Goal: Transaction & Acquisition: Download file/media

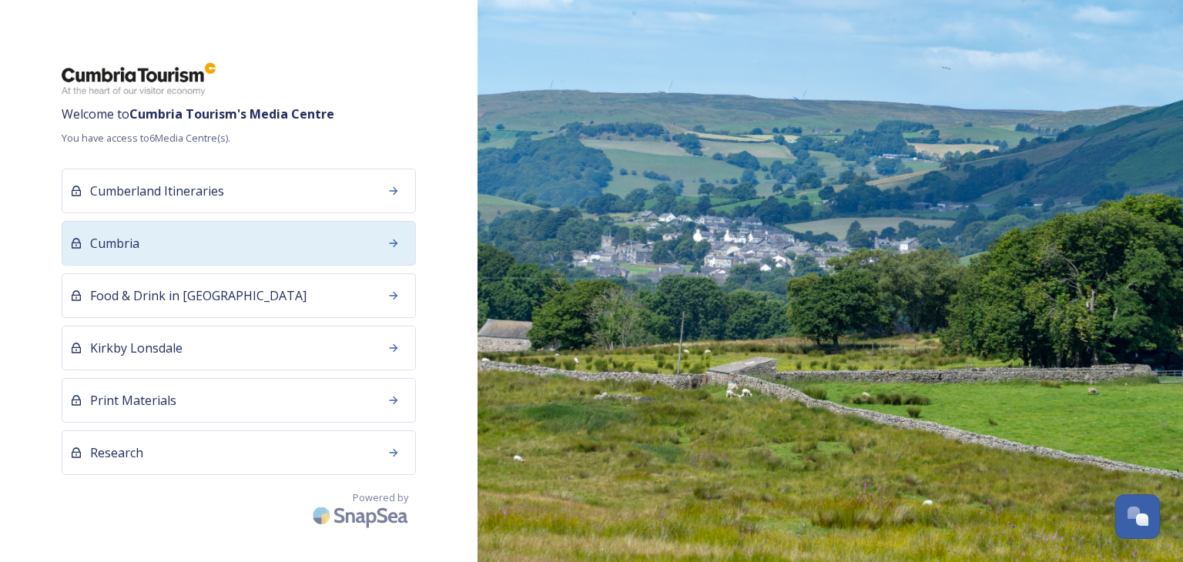
click at [189, 245] on div "Cumbria" at bounding box center [239, 243] width 354 height 45
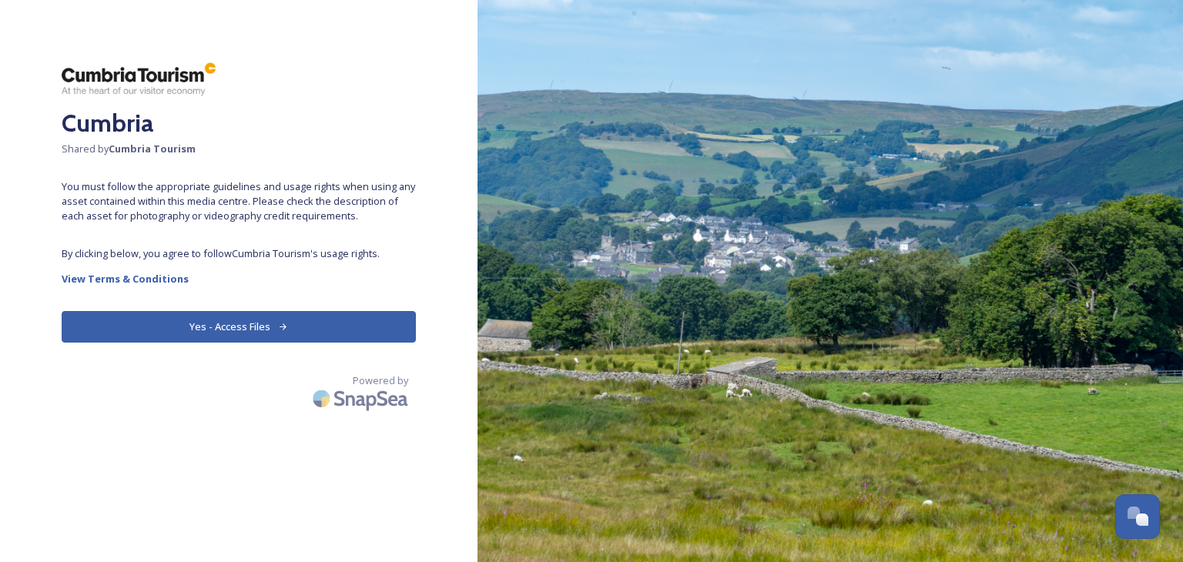
click at [213, 337] on button "Yes - Access Files" at bounding box center [239, 327] width 354 height 32
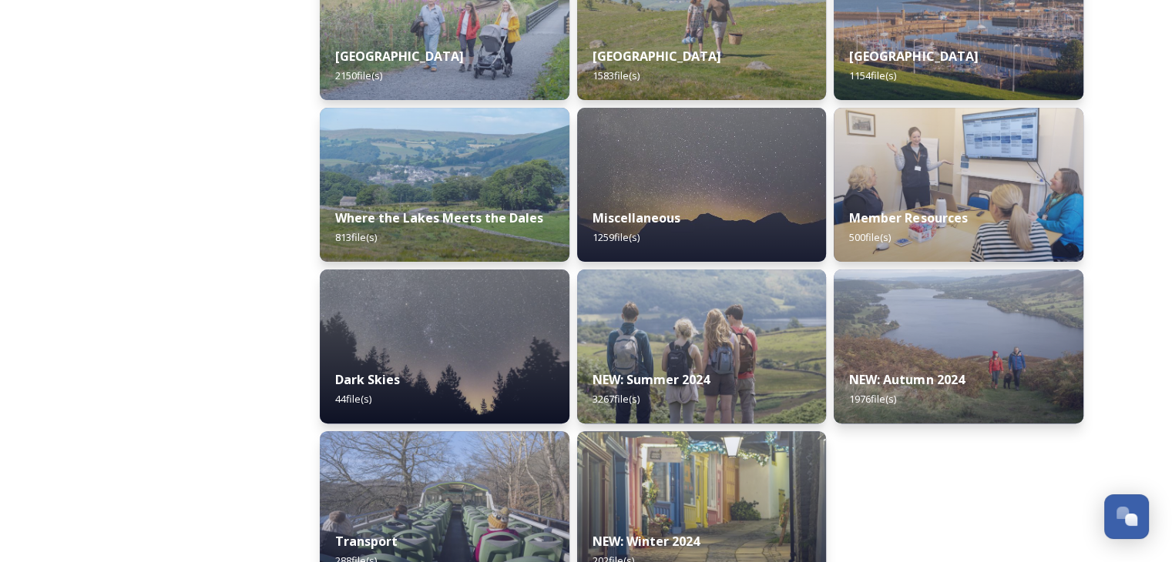
scroll to position [501, 0]
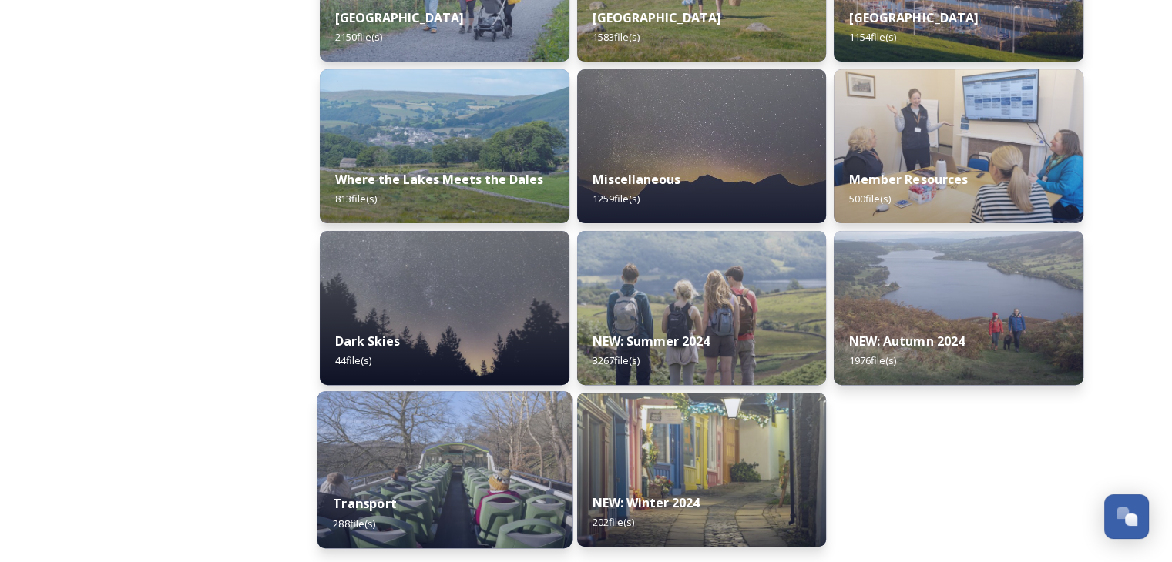
click at [484, 471] on img at bounding box center [444, 469] width 254 height 157
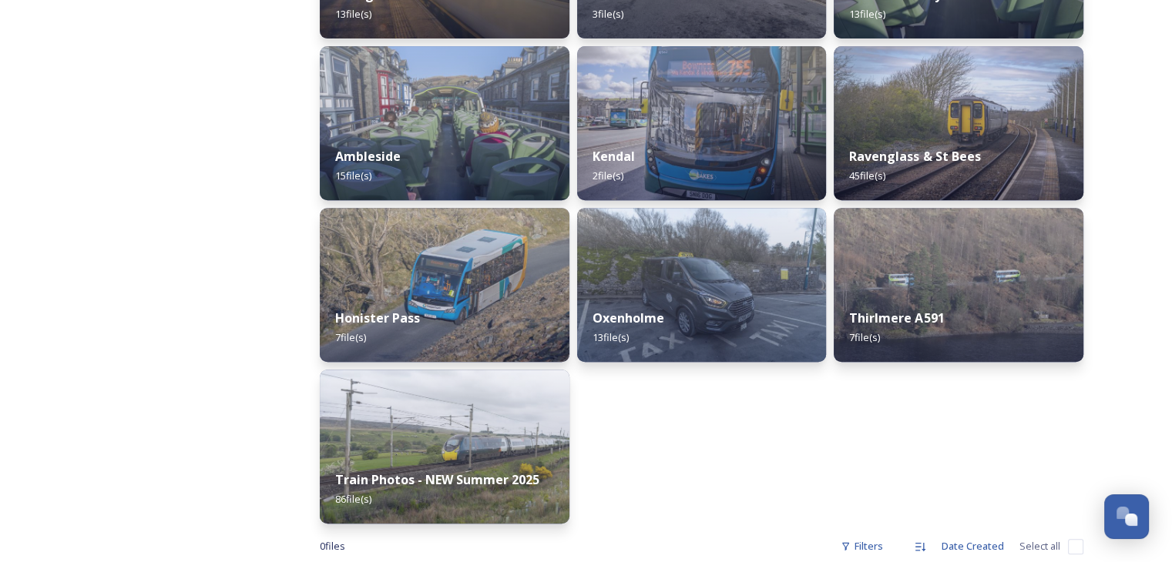
scroll to position [693, 0]
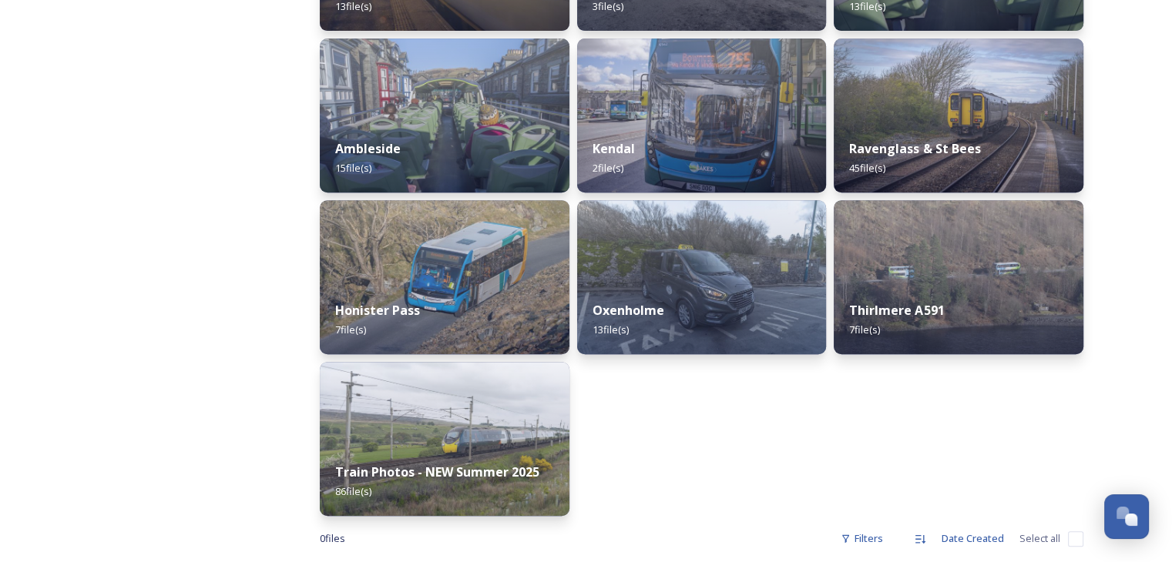
click at [484, 471] on strong "Train Photos - NEW Summer 2025" at bounding box center [437, 472] width 204 height 17
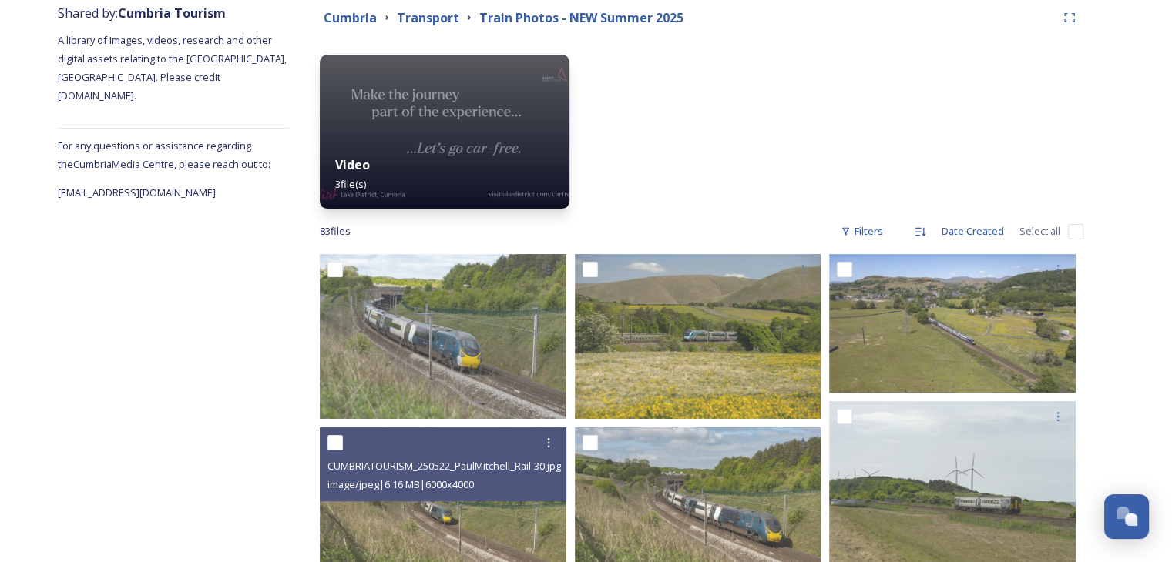
scroll to position [231, 0]
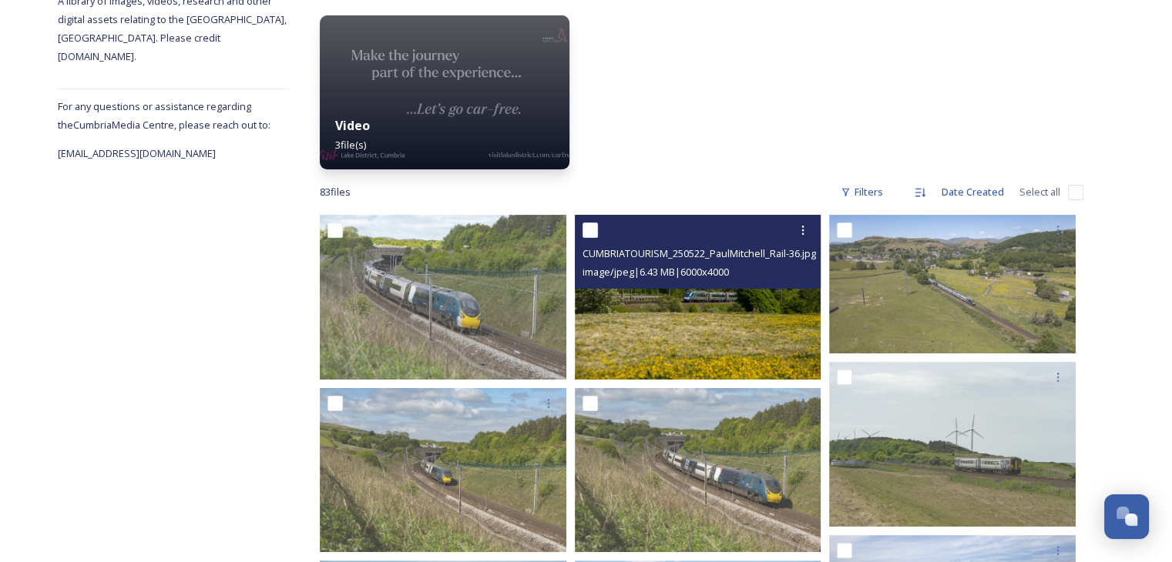
click at [683, 329] on img at bounding box center [698, 297] width 246 height 164
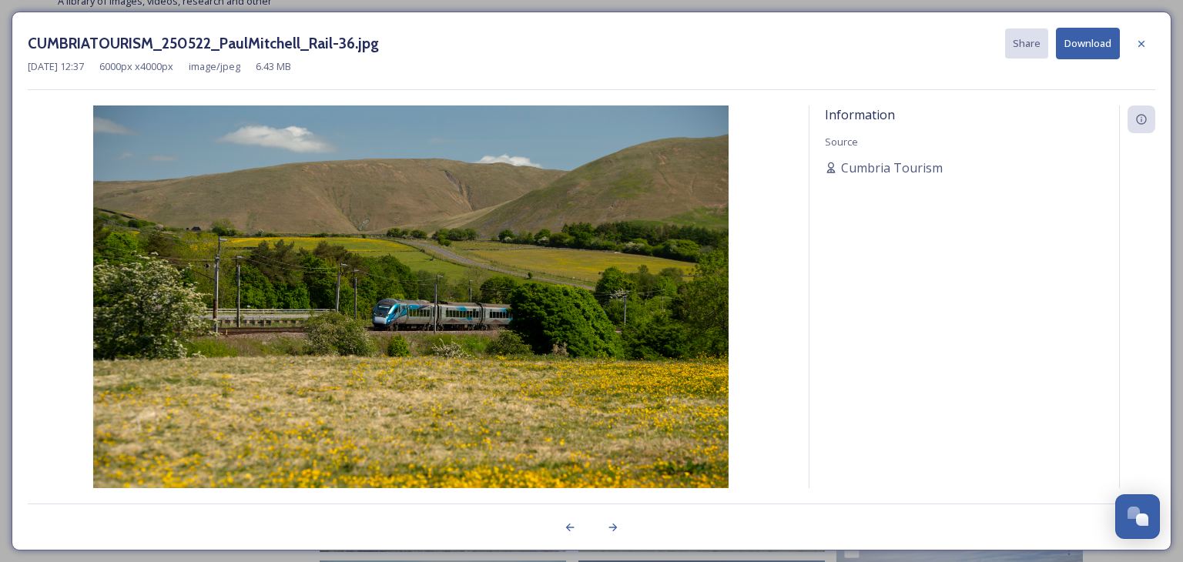
click at [1082, 39] on button "Download" at bounding box center [1088, 44] width 64 height 32
click at [1146, 49] on icon at bounding box center [1141, 44] width 12 height 12
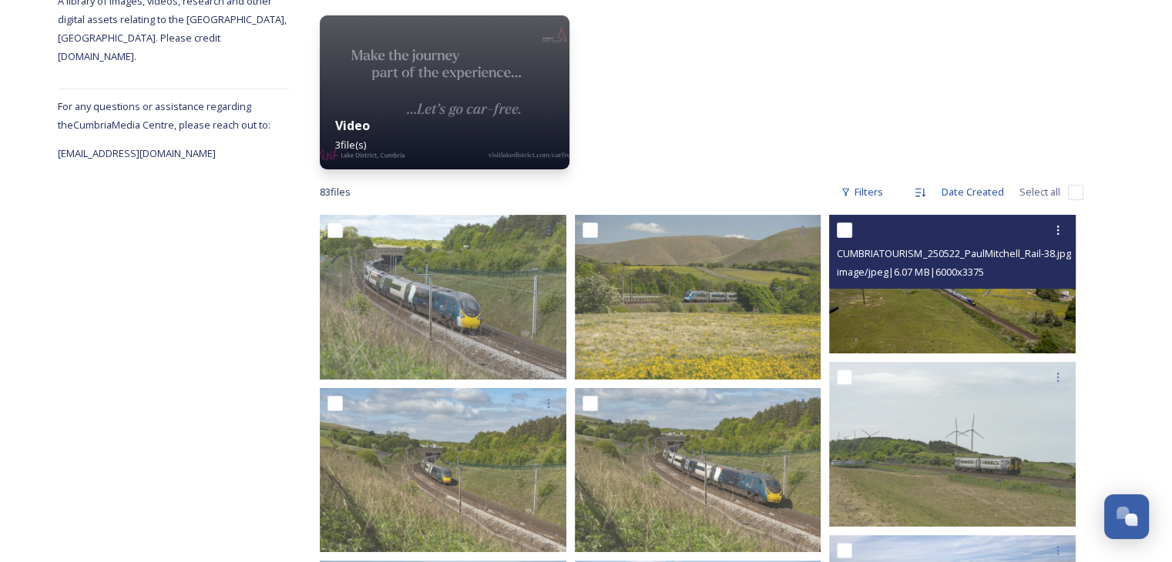
click at [998, 314] on img at bounding box center [952, 284] width 246 height 139
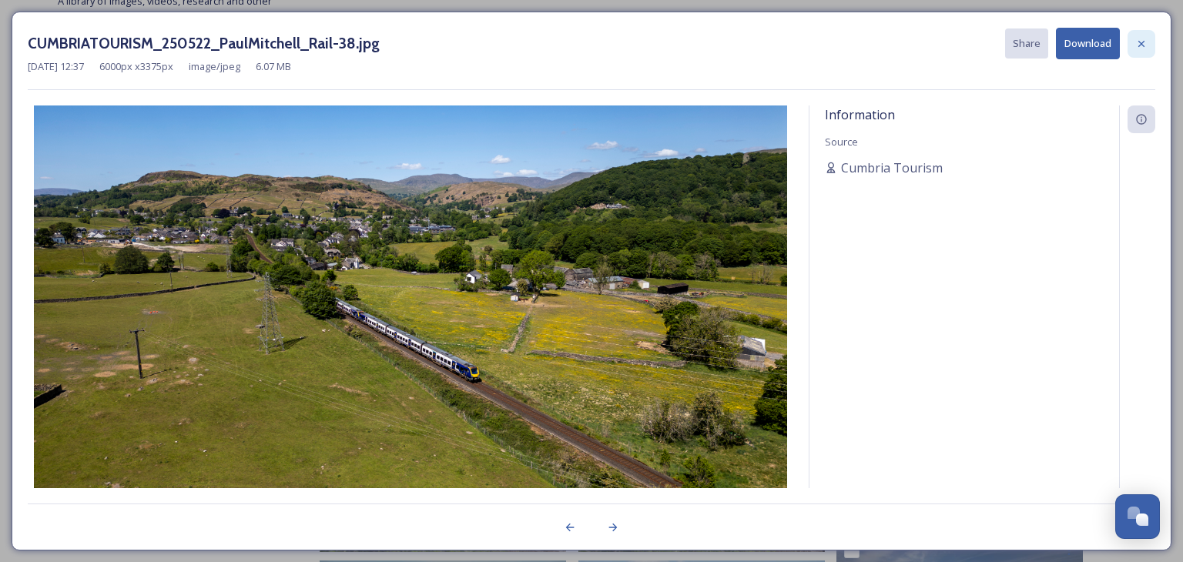
click at [1140, 49] on div at bounding box center [1142, 44] width 28 height 28
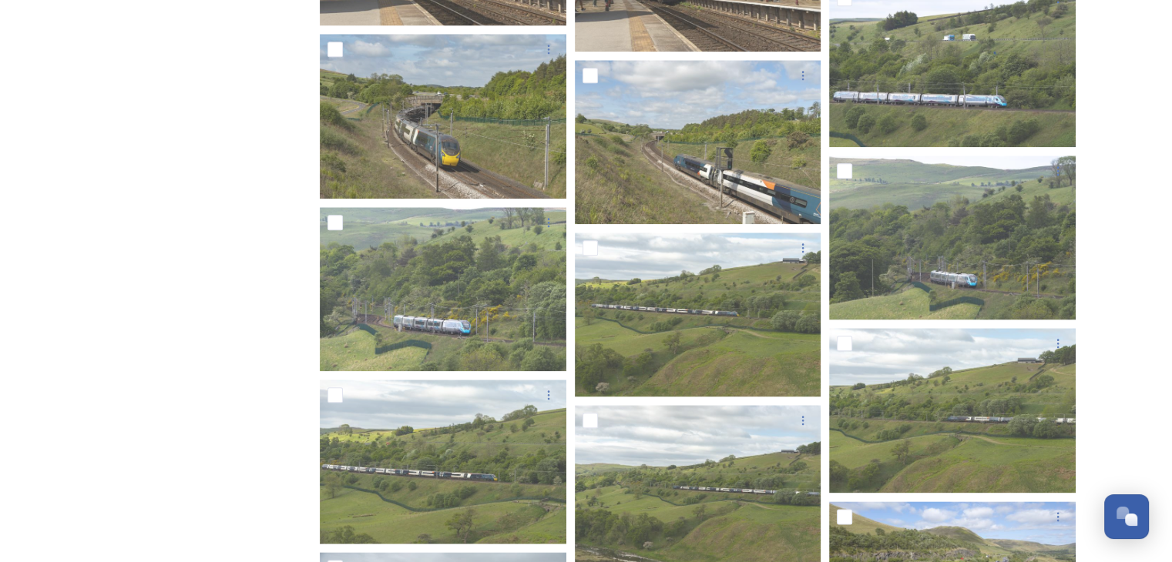
scroll to position [1772, 0]
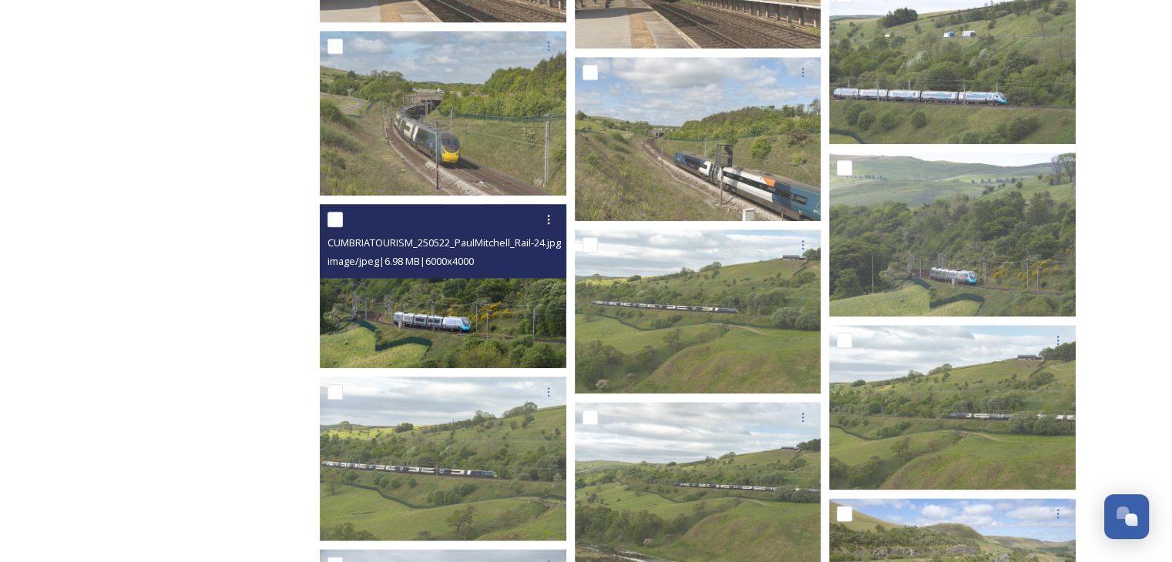
click at [424, 324] on img at bounding box center [443, 286] width 246 height 164
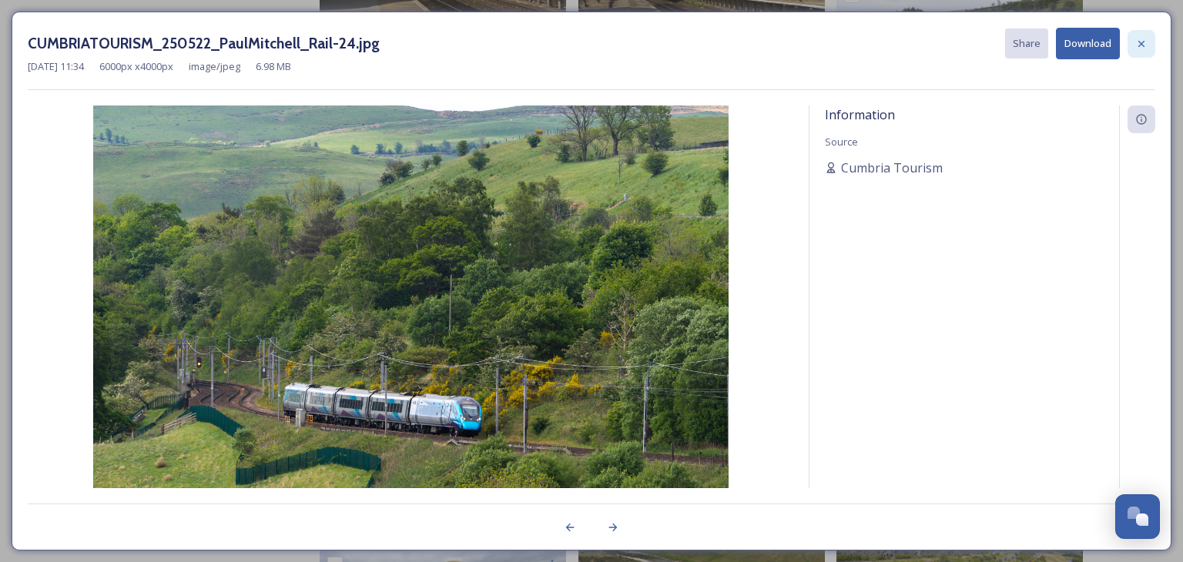
click at [1147, 46] on icon at bounding box center [1141, 44] width 12 height 12
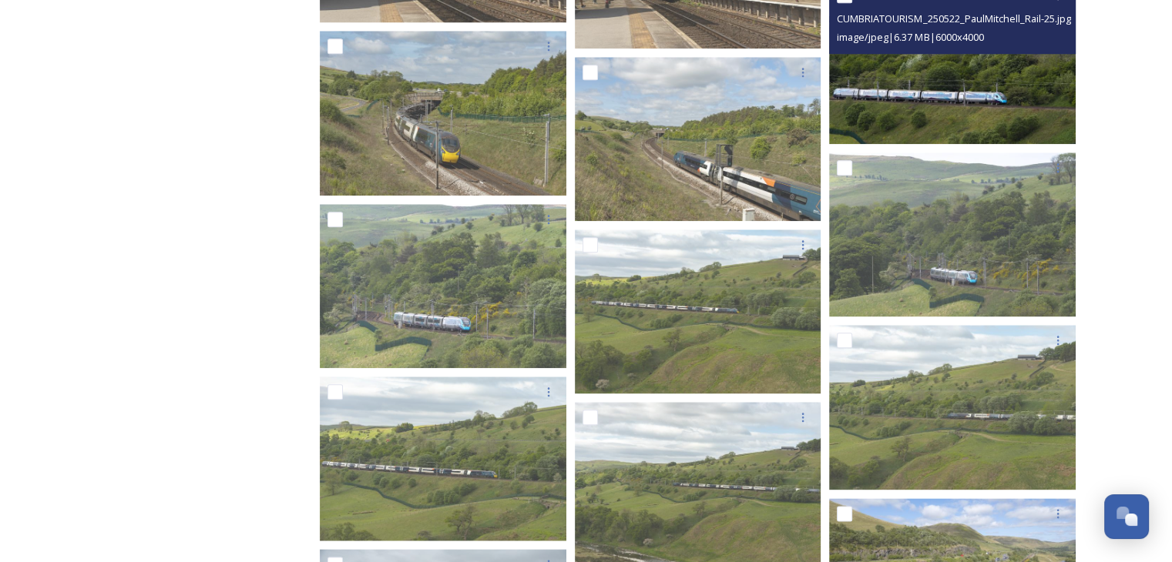
click at [904, 129] on img at bounding box center [952, 62] width 246 height 164
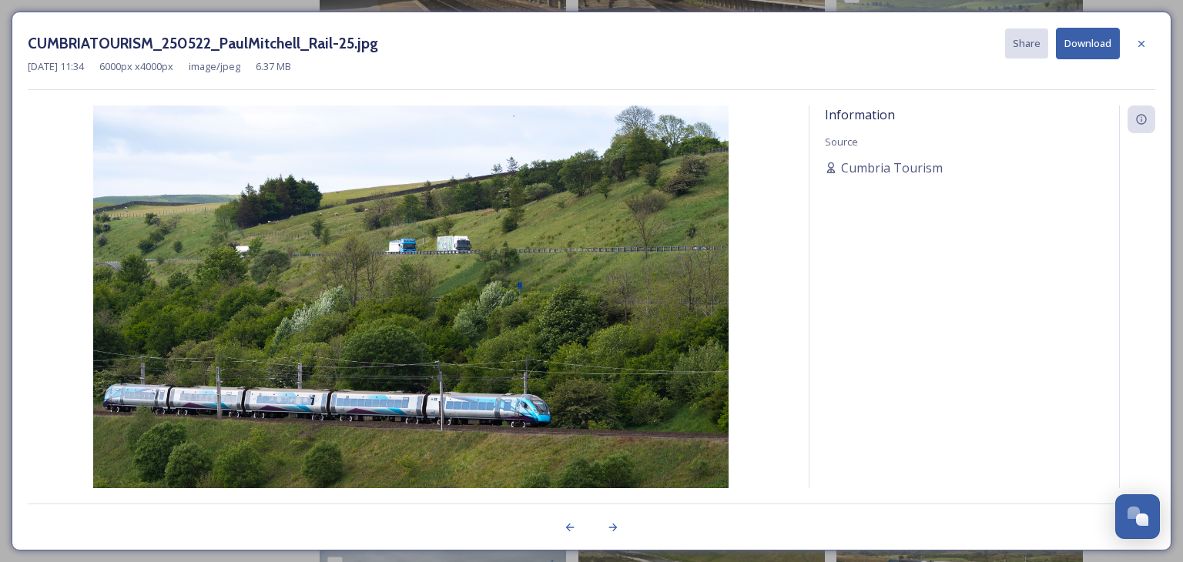
drag, startPoint x: 1144, startPoint y: 45, endPoint x: 1141, endPoint y: 61, distance: 16.5
click at [1143, 45] on icon at bounding box center [1141, 44] width 12 height 12
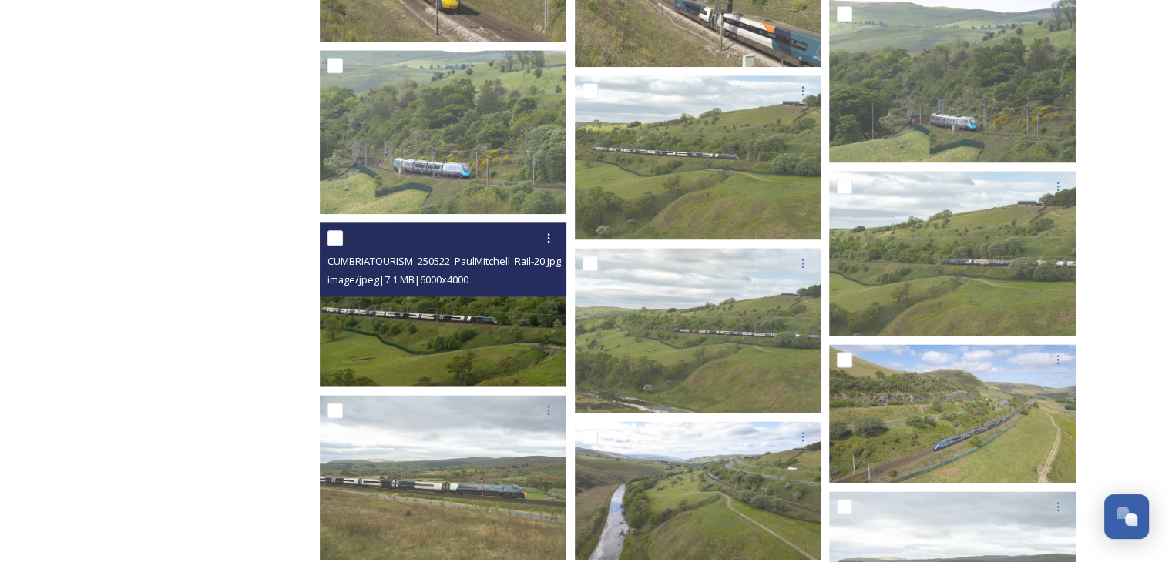
scroll to position [2003, 0]
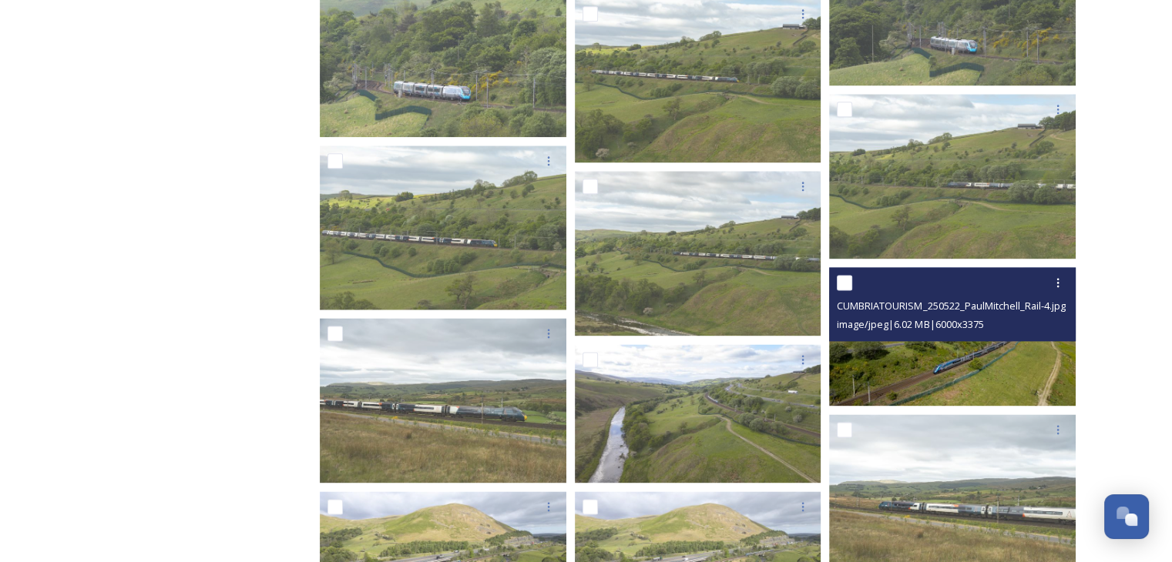
click at [1030, 387] on img at bounding box center [952, 336] width 246 height 139
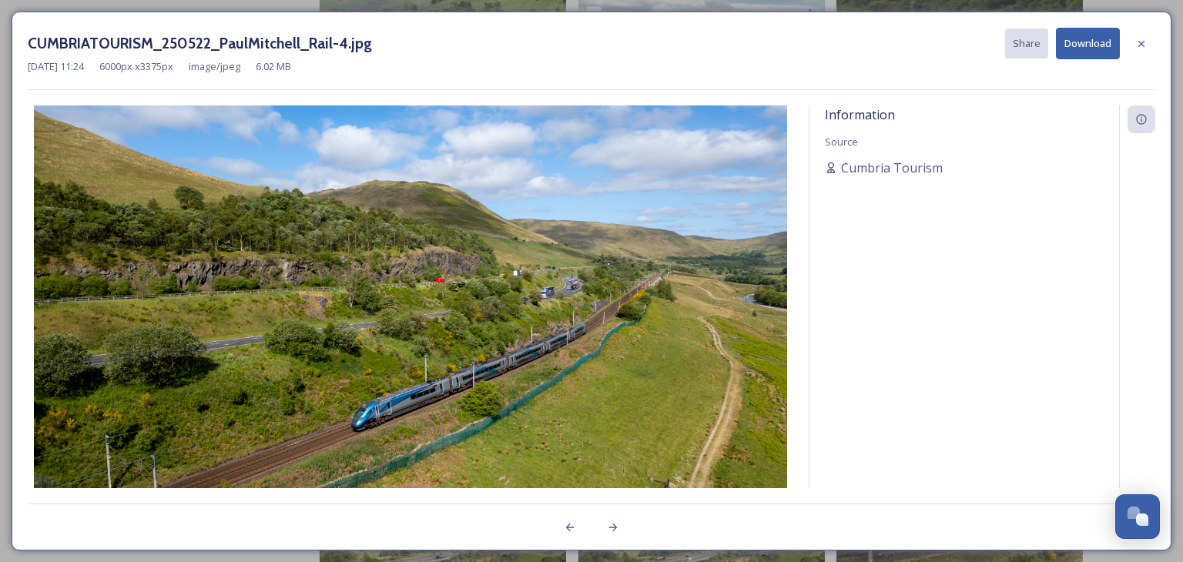
click at [1084, 52] on button "Download" at bounding box center [1088, 44] width 64 height 32
click at [1081, 50] on button "Download" at bounding box center [1088, 44] width 64 height 32
click at [1148, 39] on div at bounding box center [1142, 44] width 28 height 28
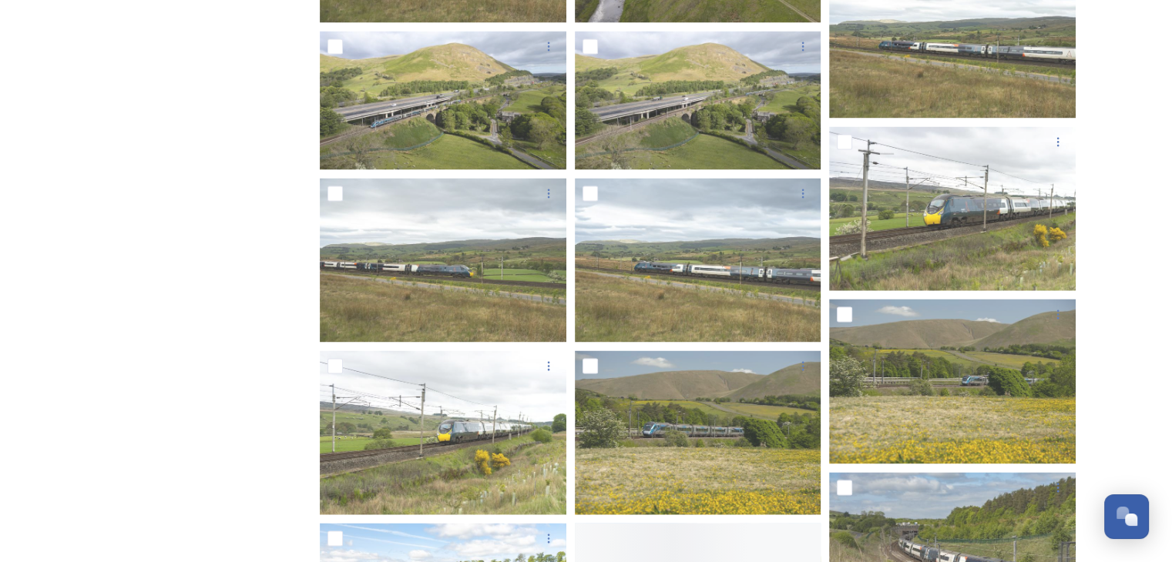
scroll to position [2465, 0]
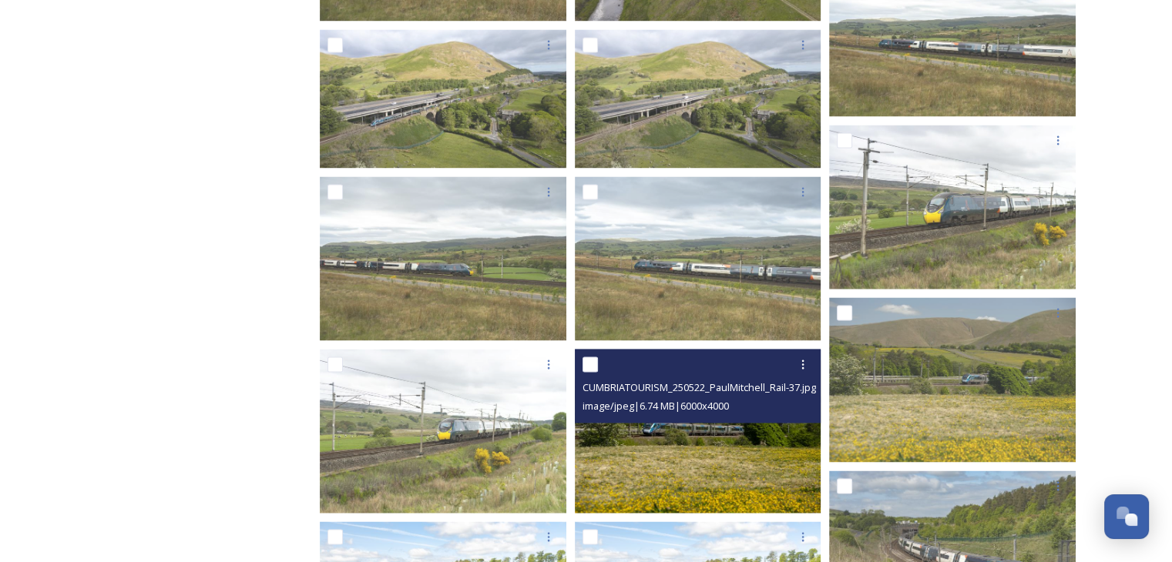
click at [682, 490] on img at bounding box center [698, 431] width 246 height 164
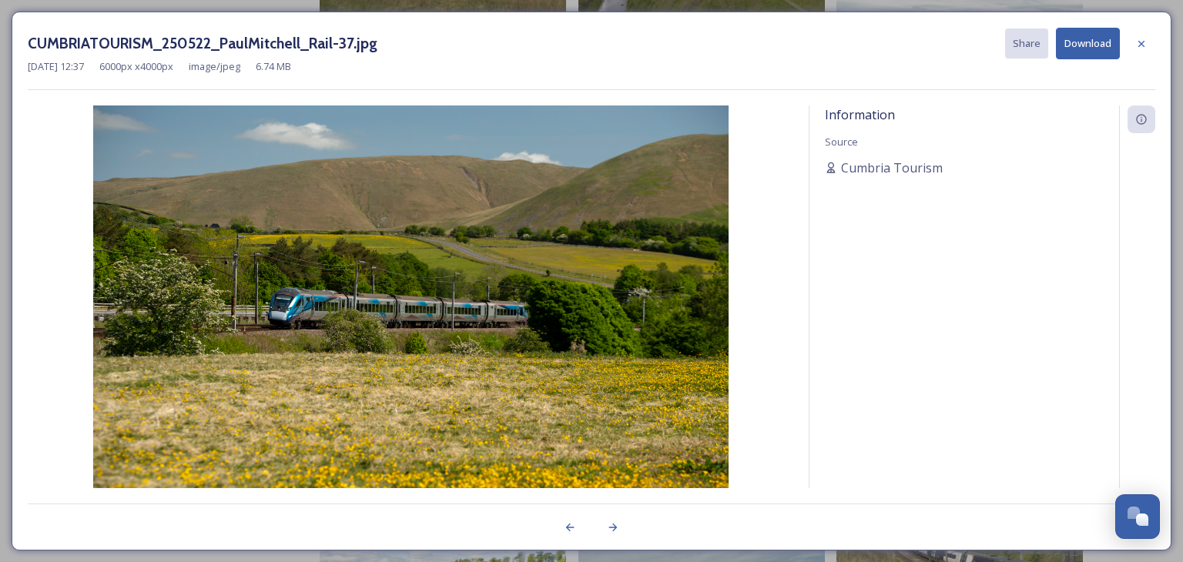
click at [1081, 36] on button "Download" at bounding box center [1088, 44] width 64 height 32
click at [1145, 43] on icon at bounding box center [1141, 44] width 12 height 12
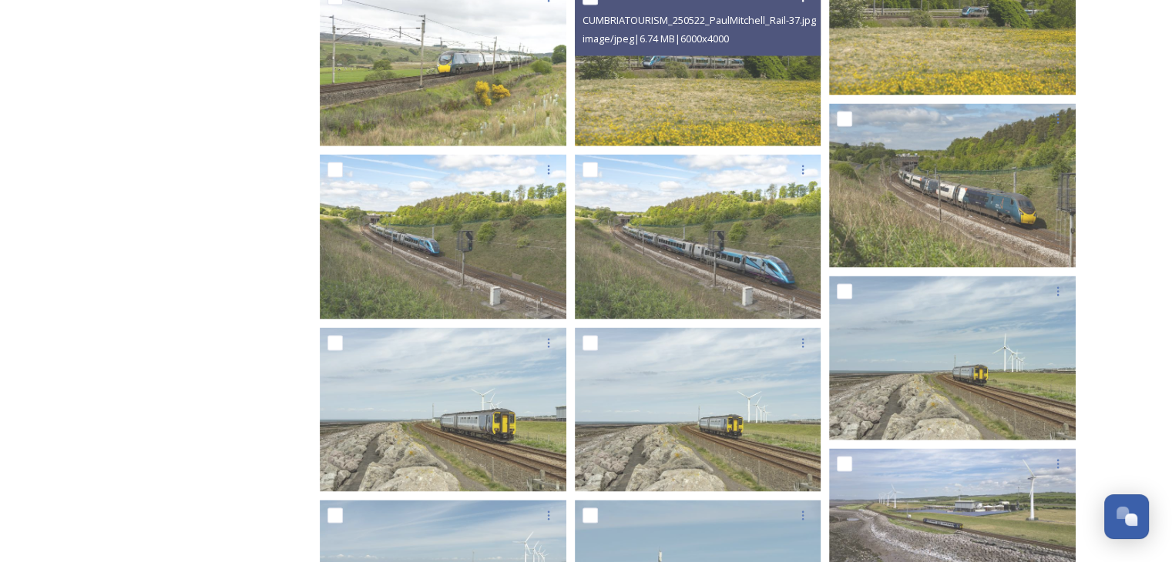
scroll to position [2850, 0]
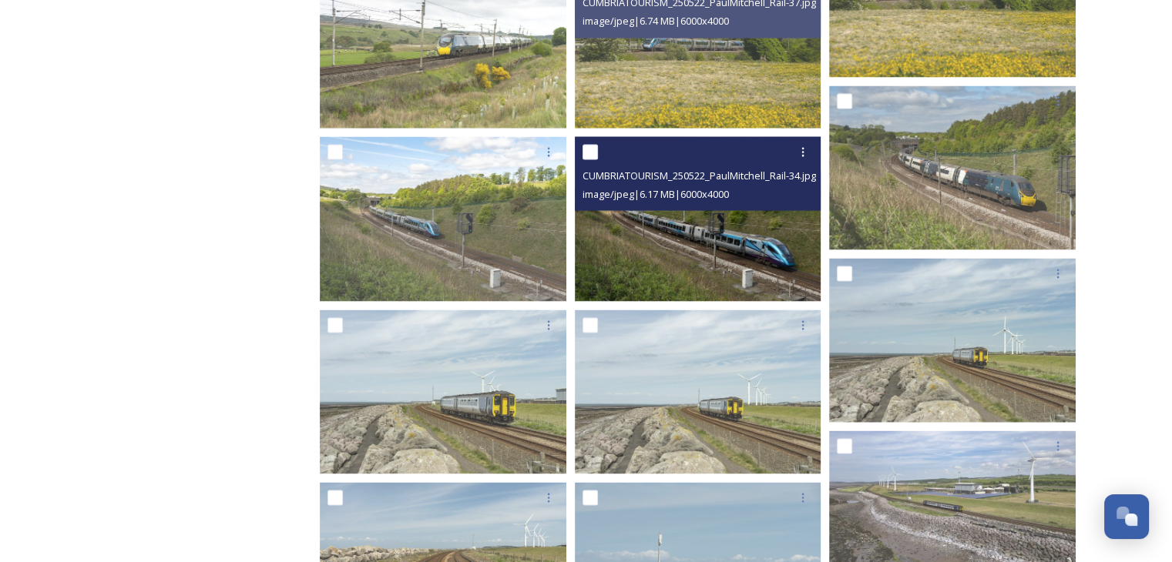
click at [605, 266] on img at bounding box center [698, 218] width 246 height 164
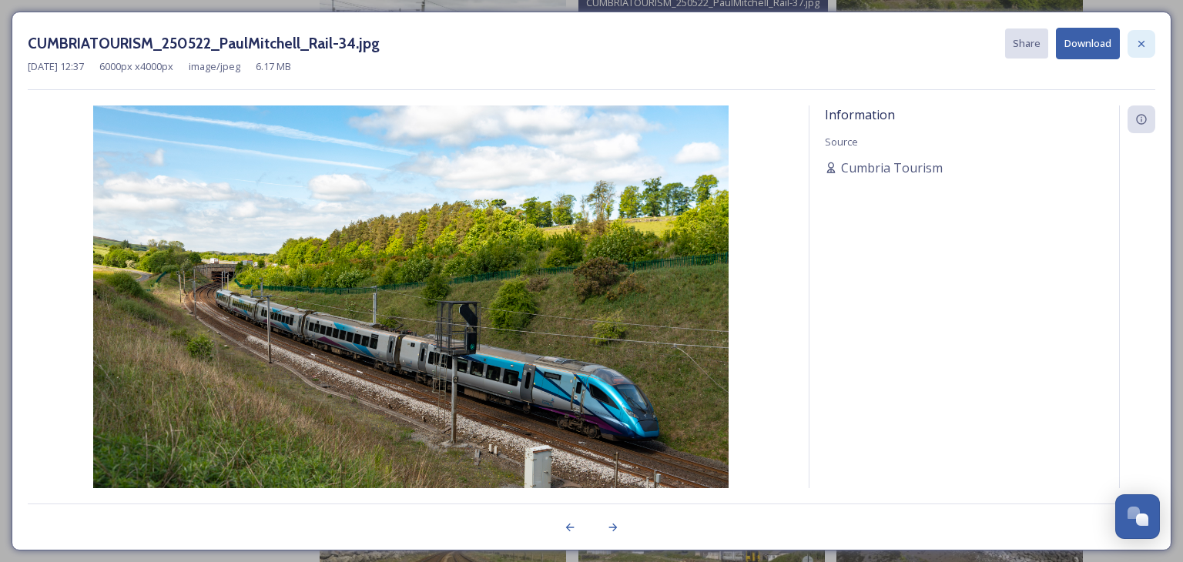
click at [1139, 49] on icon at bounding box center [1141, 44] width 12 height 12
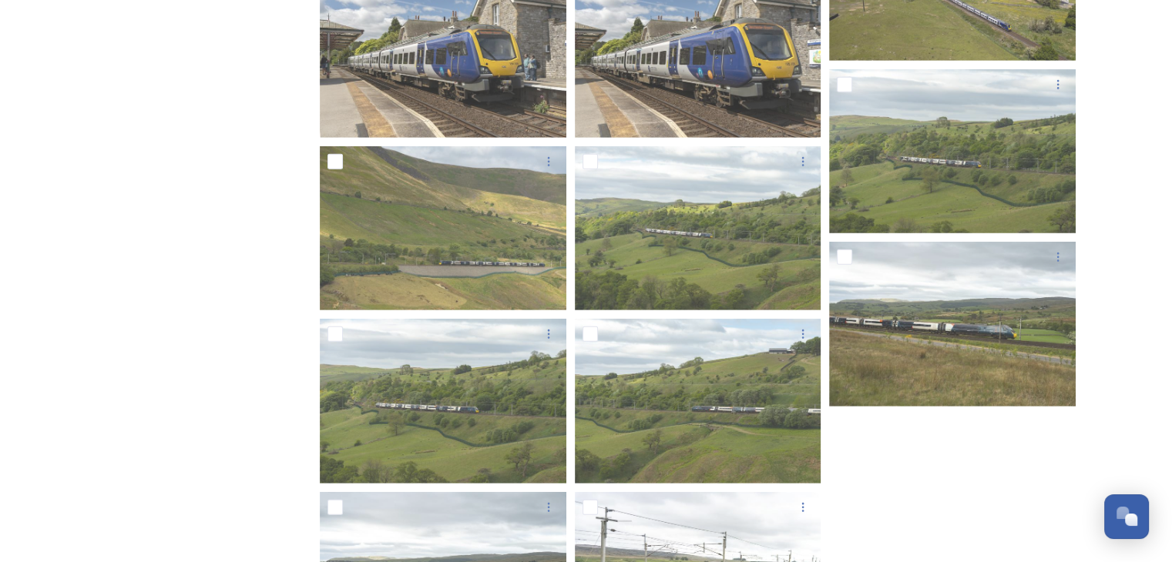
scroll to position [4491, 0]
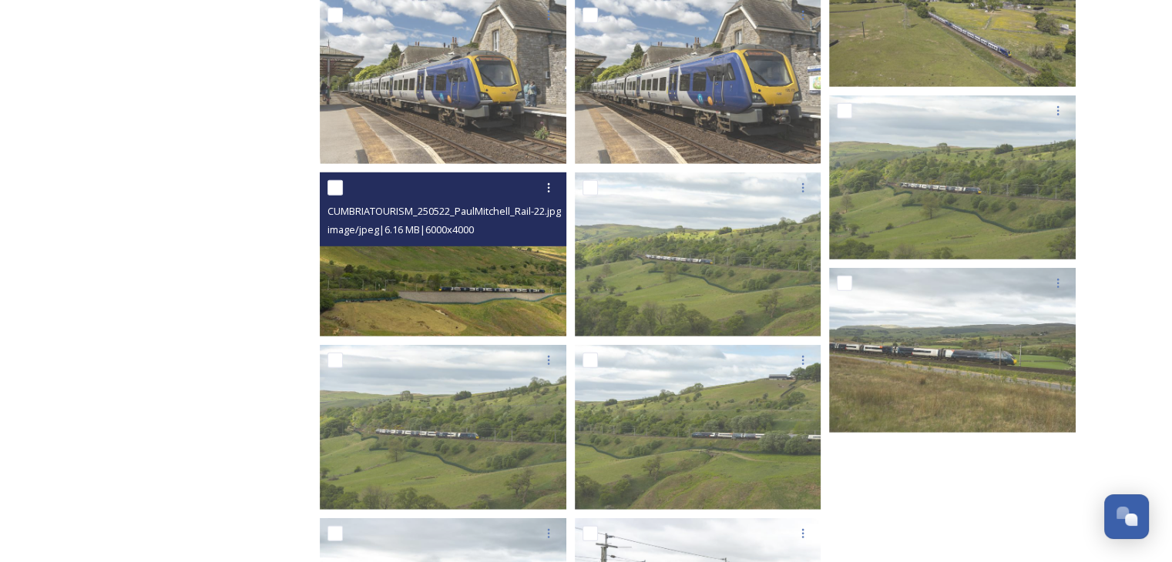
click at [420, 301] on img at bounding box center [443, 255] width 246 height 164
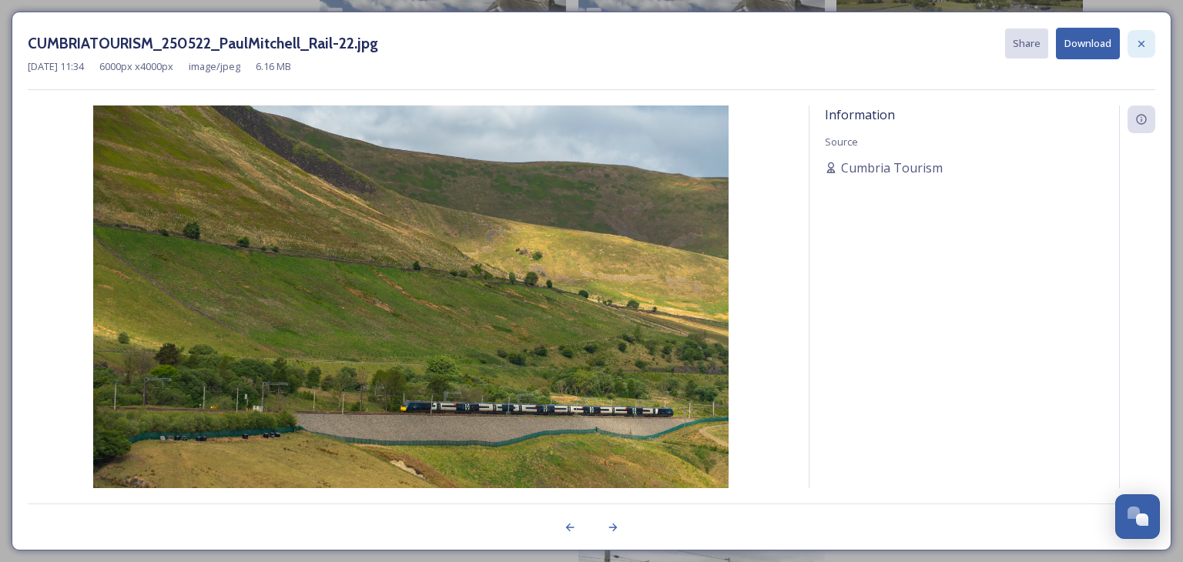
click at [1146, 53] on div at bounding box center [1142, 44] width 28 height 28
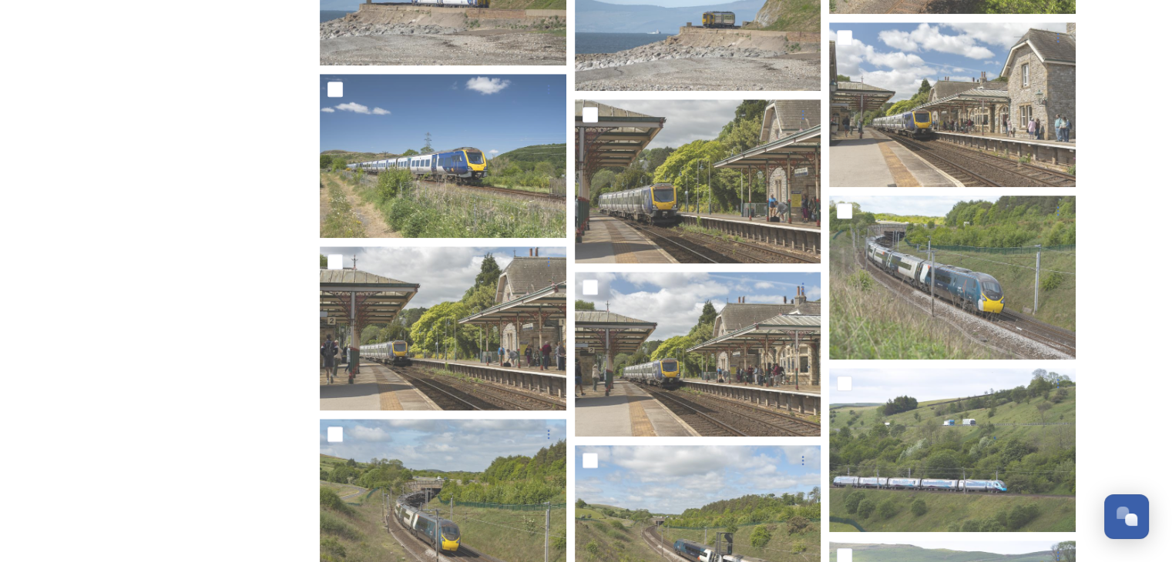
scroll to position [1410, 0]
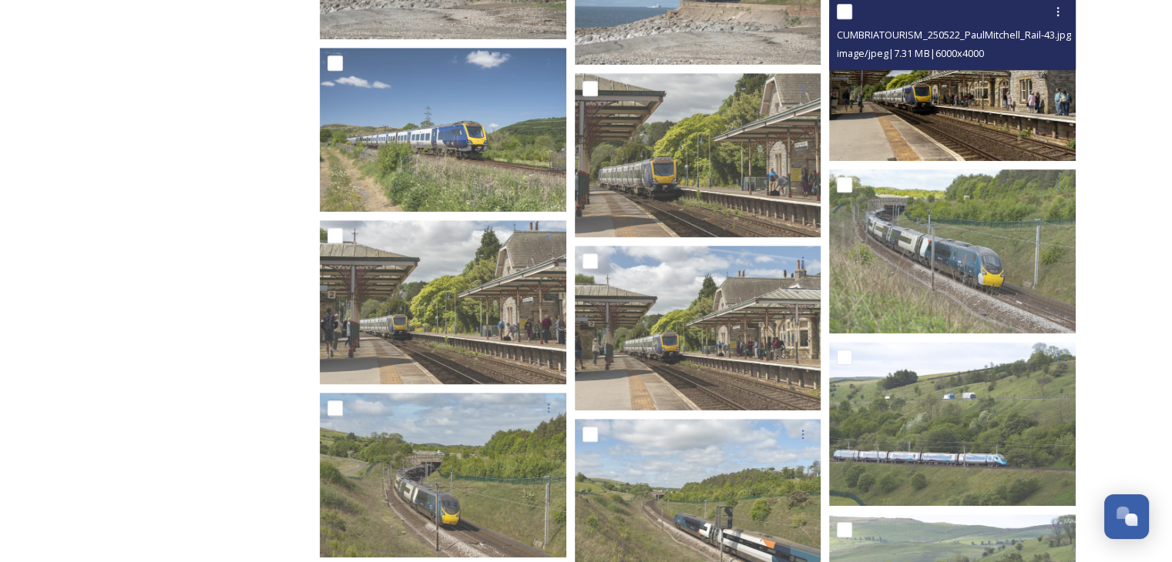
click at [1006, 137] on img at bounding box center [952, 78] width 246 height 164
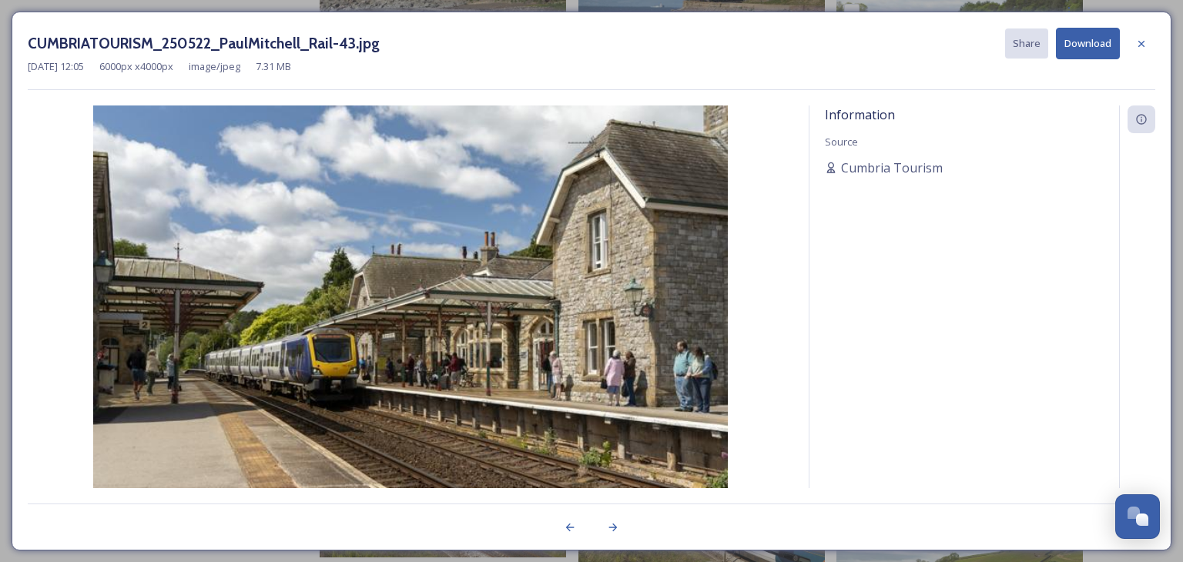
click at [1006, 137] on div "Information Source Cumbria Tourism" at bounding box center [965, 318] width 310 height 424
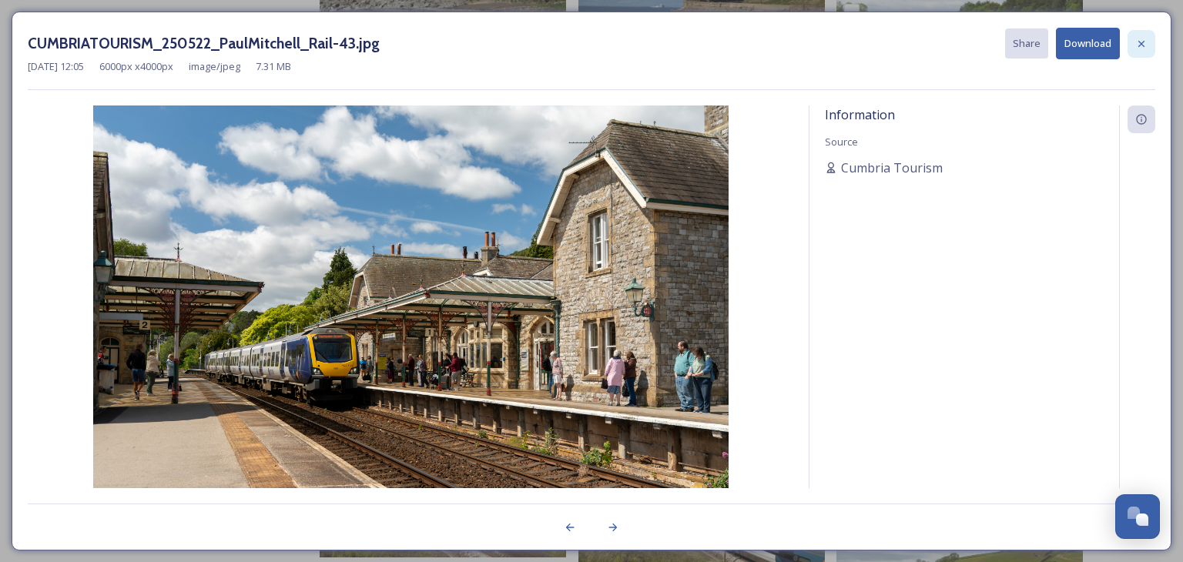
click at [1140, 45] on icon at bounding box center [1141, 44] width 12 height 12
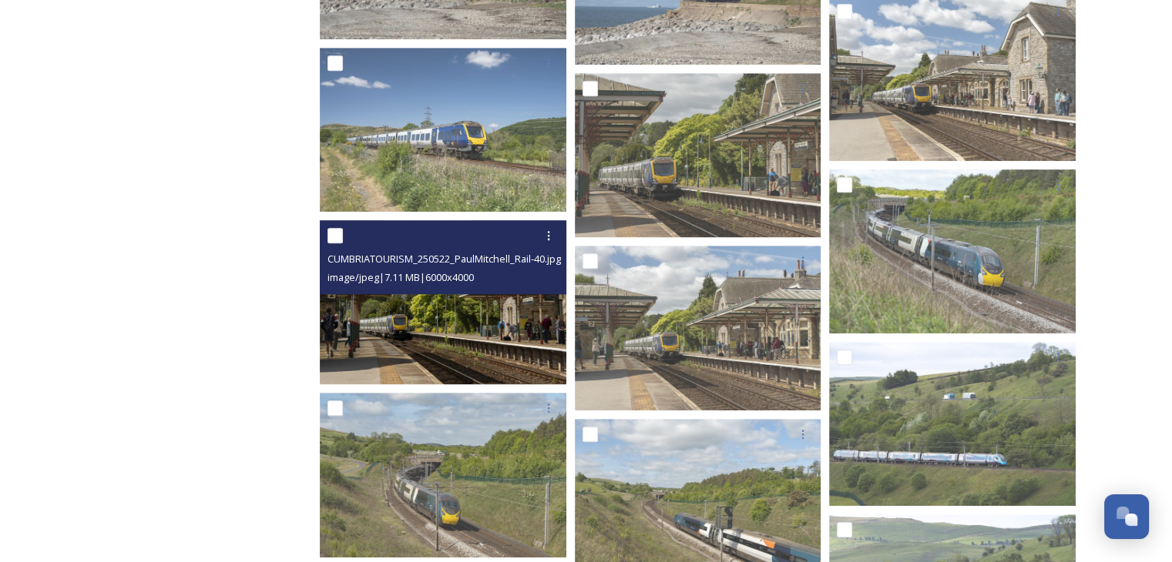
click at [484, 332] on img at bounding box center [443, 302] width 246 height 164
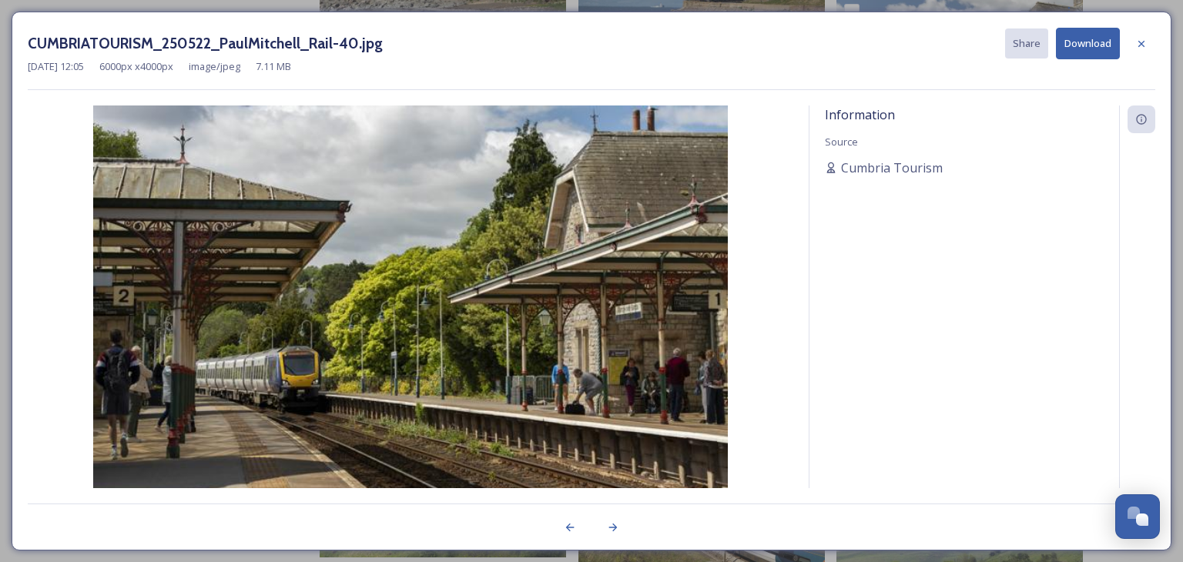
click at [484, 332] on img at bounding box center [411, 318] width 766 height 424
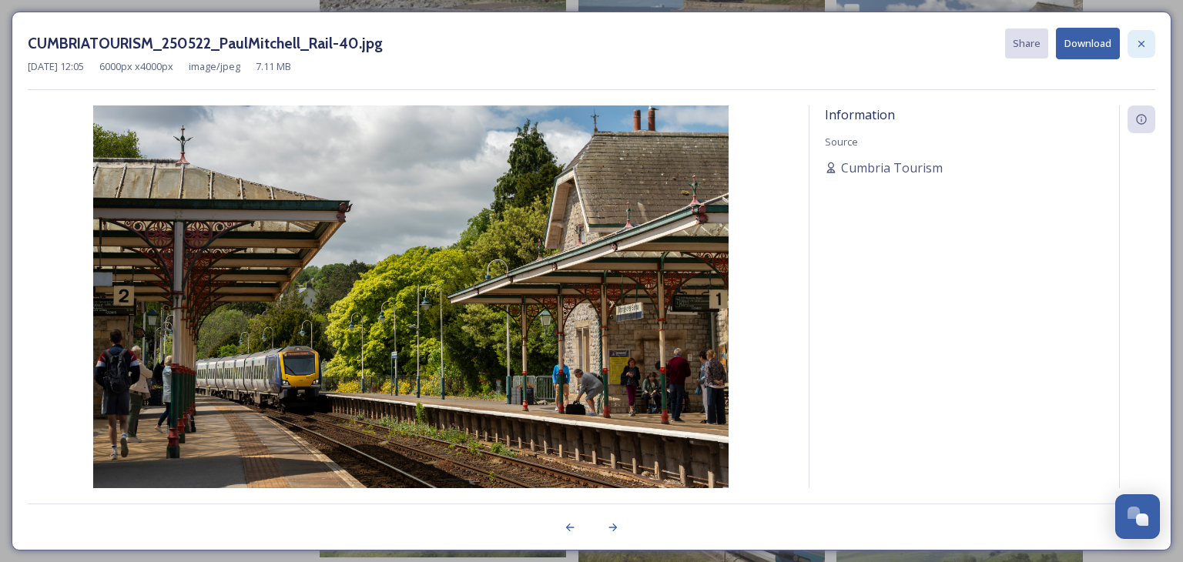
click at [1142, 45] on icon at bounding box center [1141, 44] width 12 height 12
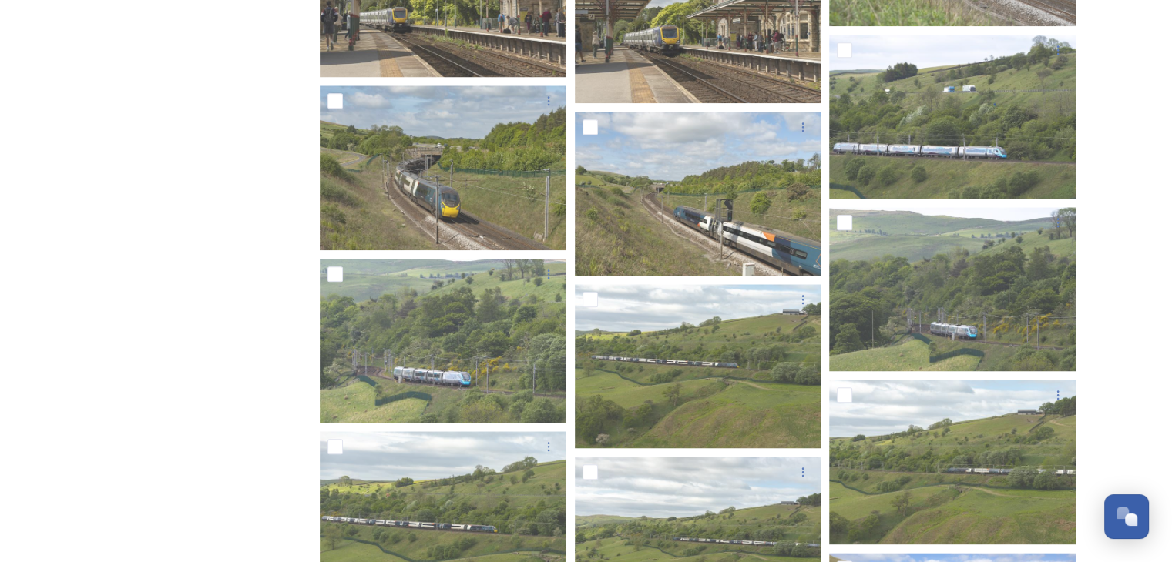
scroll to position [1718, 0]
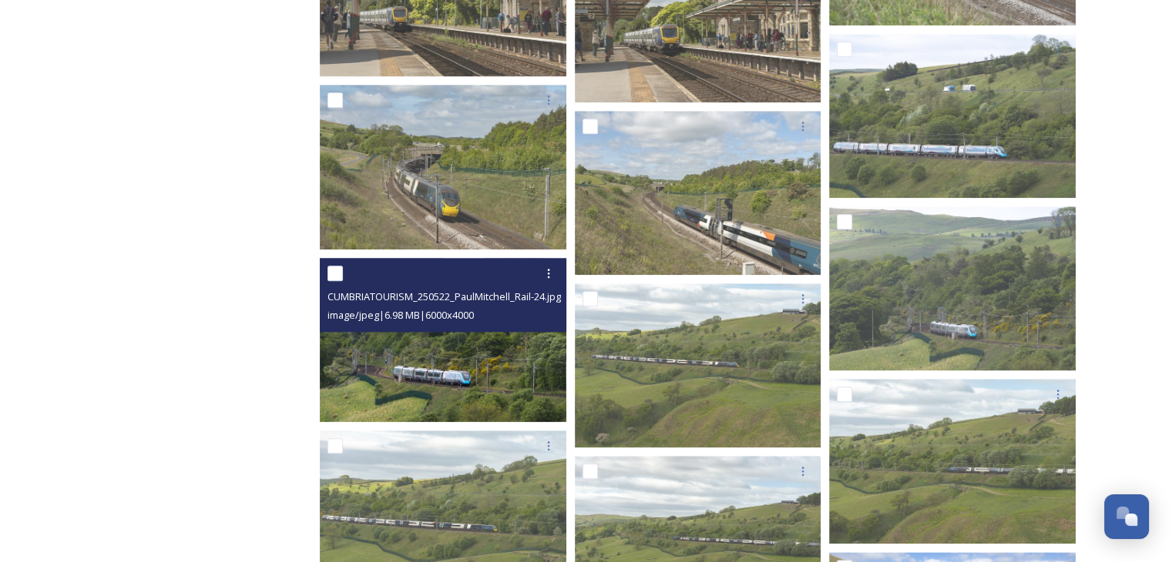
click at [386, 360] on img at bounding box center [443, 340] width 246 height 164
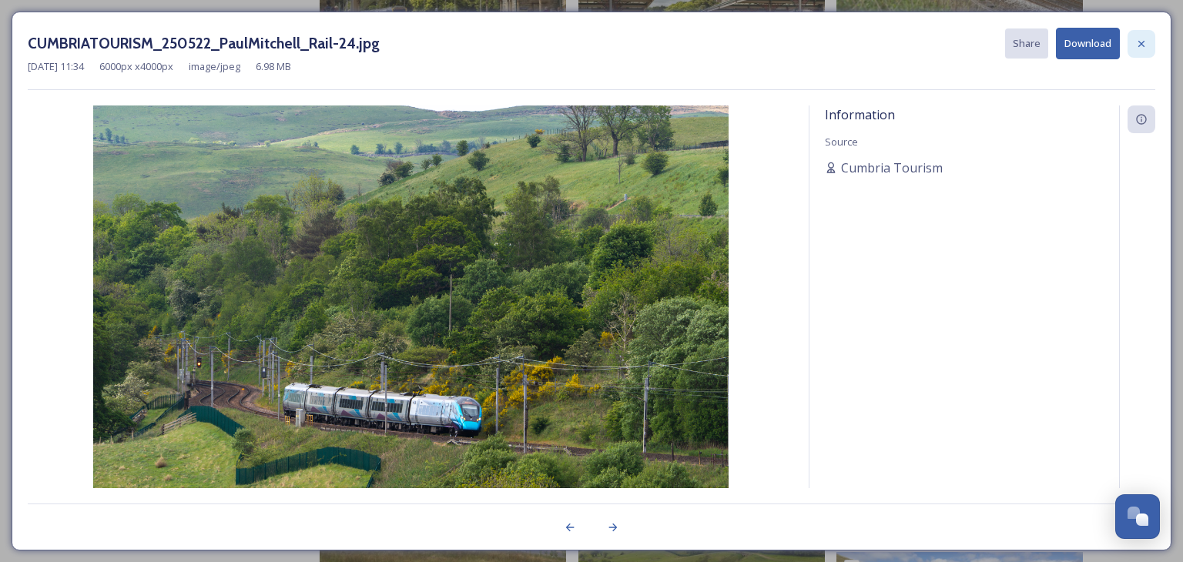
click at [1143, 42] on icon at bounding box center [1141, 44] width 12 height 12
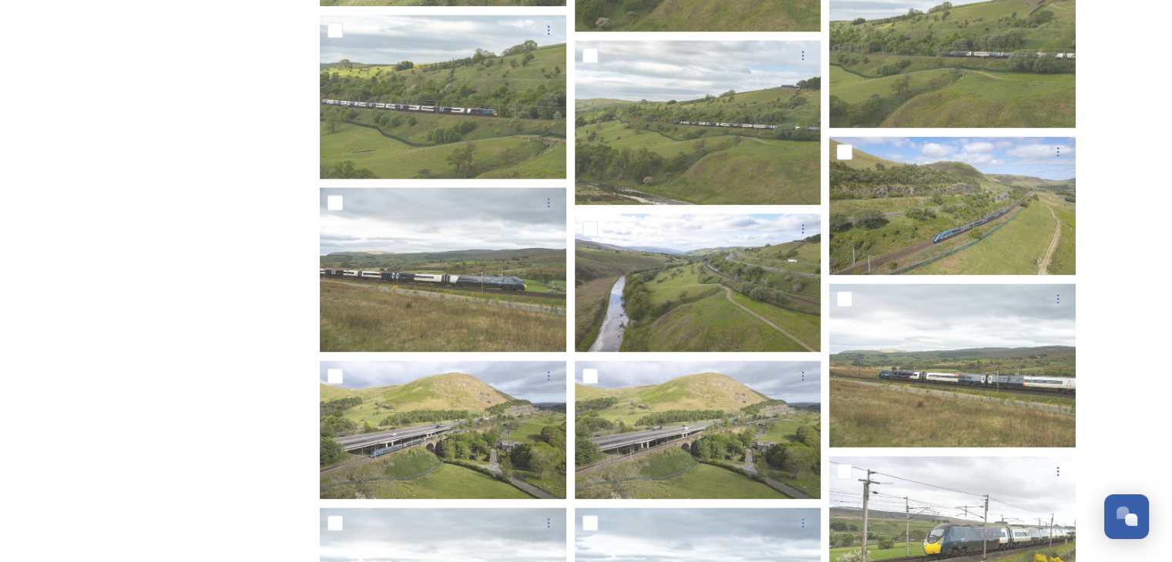
scroll to position [2180, 0]
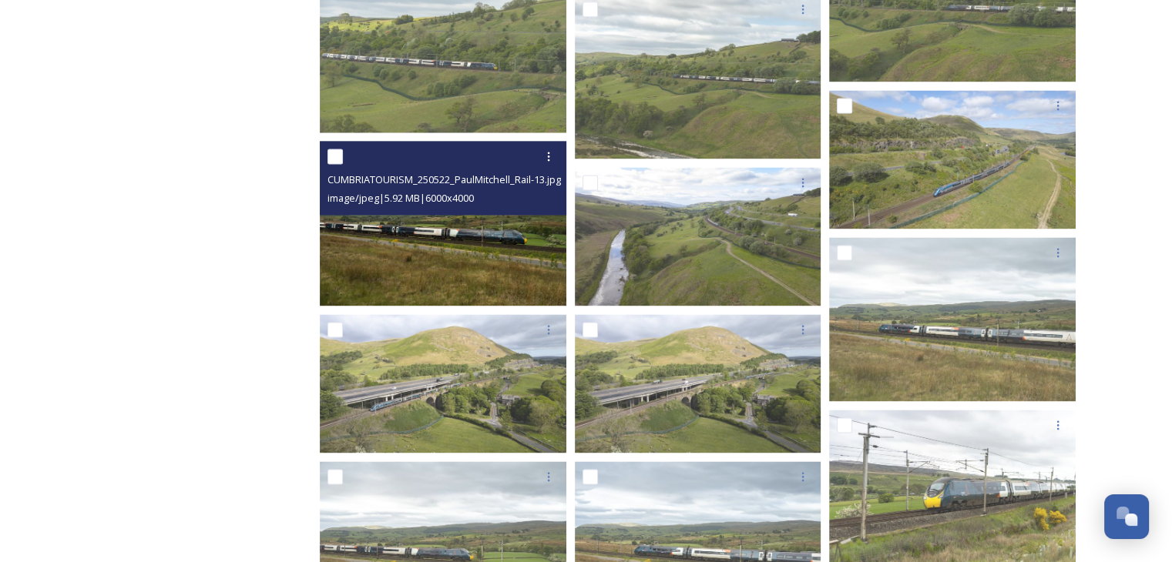
click at [414, 275] on img at bounding box center [443, 223] width 246 height 164
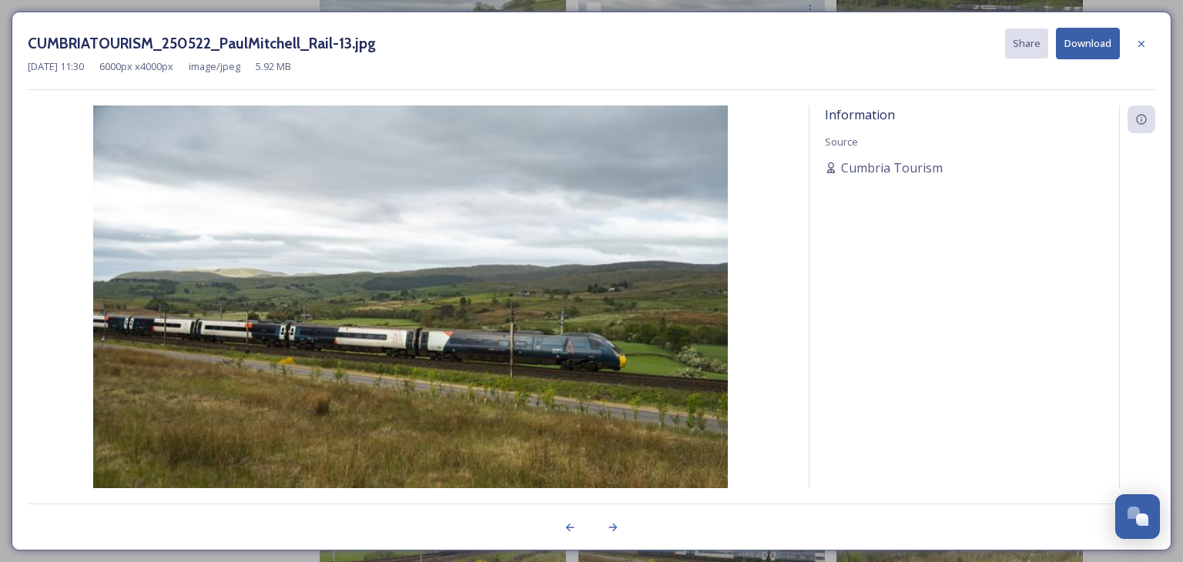
click at [414, 275] on img at bounding box center [411, 318] width 766 height 424
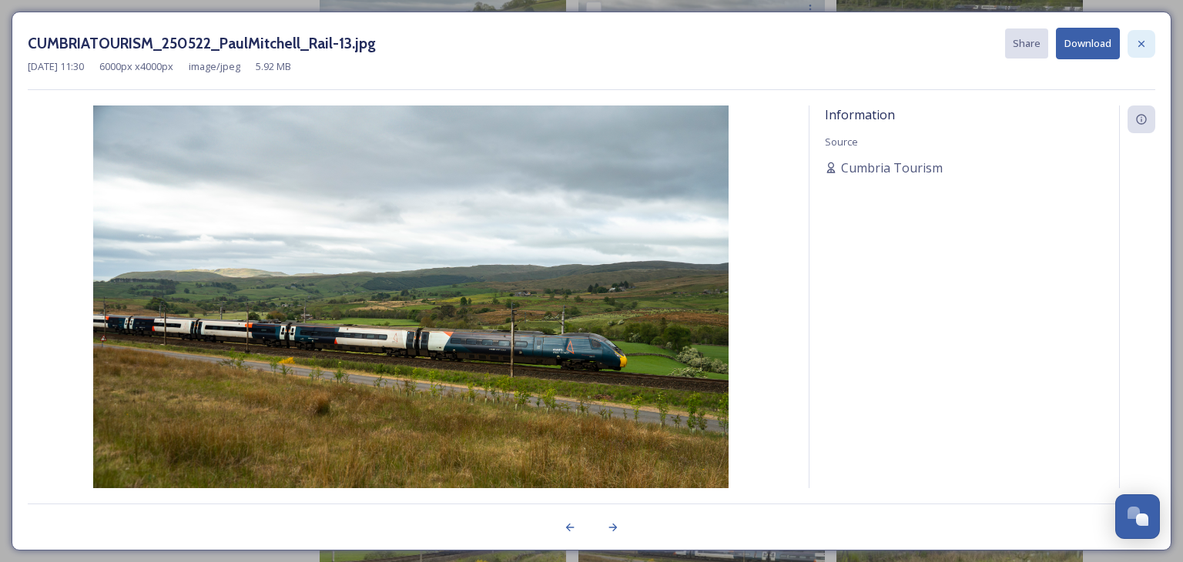
click at [1153, 47] on div at bounding box center [1142, 44] width 28 height 28
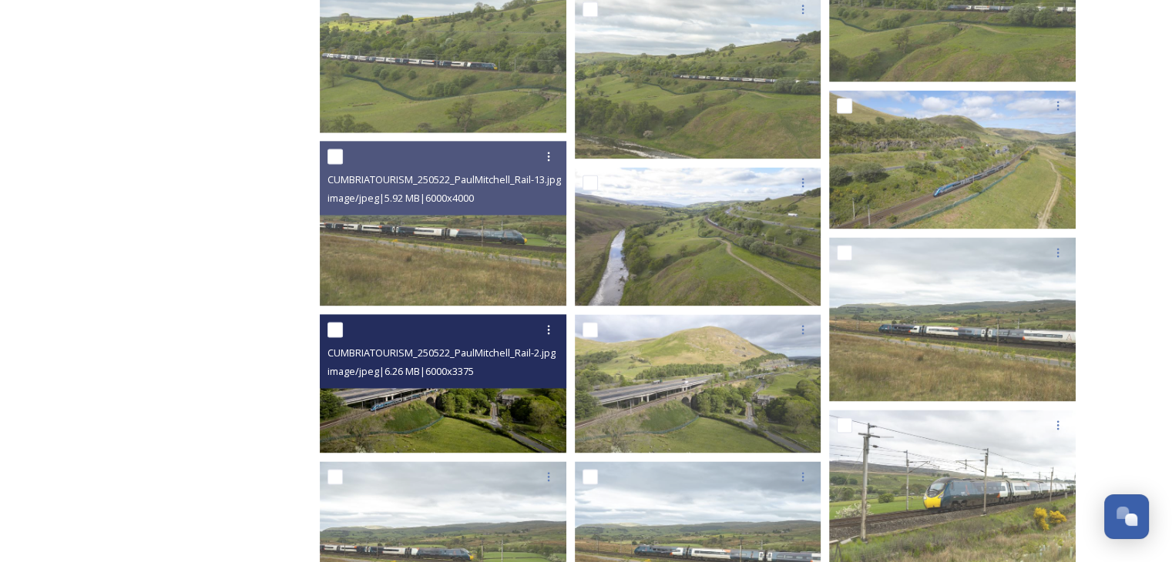
click at [342, 395] on img at bounding box center [443, 383] width 246 height 139
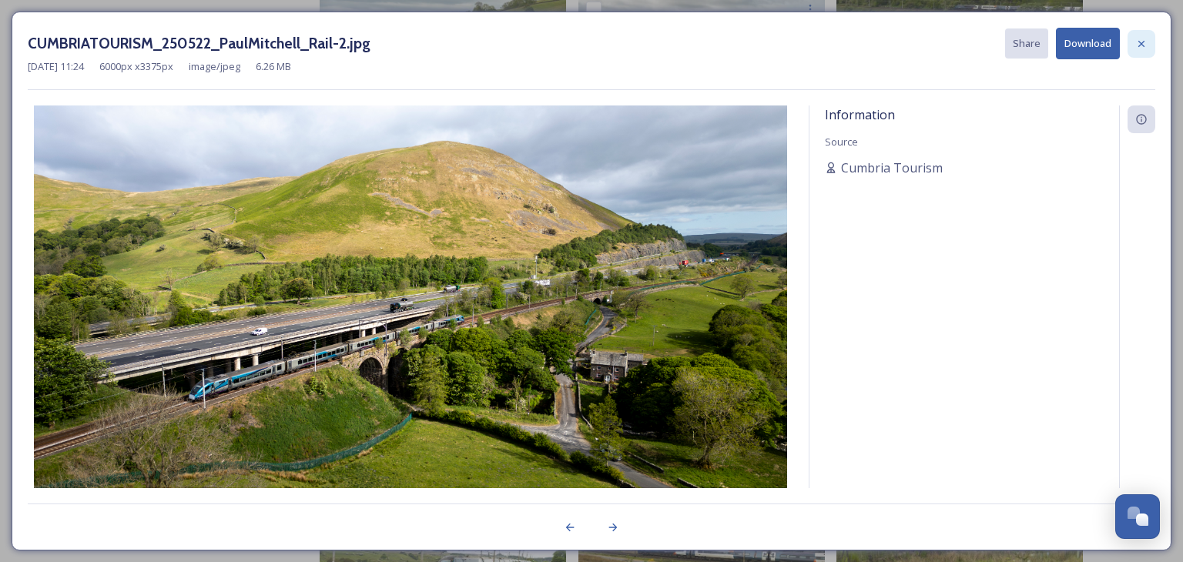
click at [1142, 44] on icon at bounding box center [1141, 44] width 12 height 12
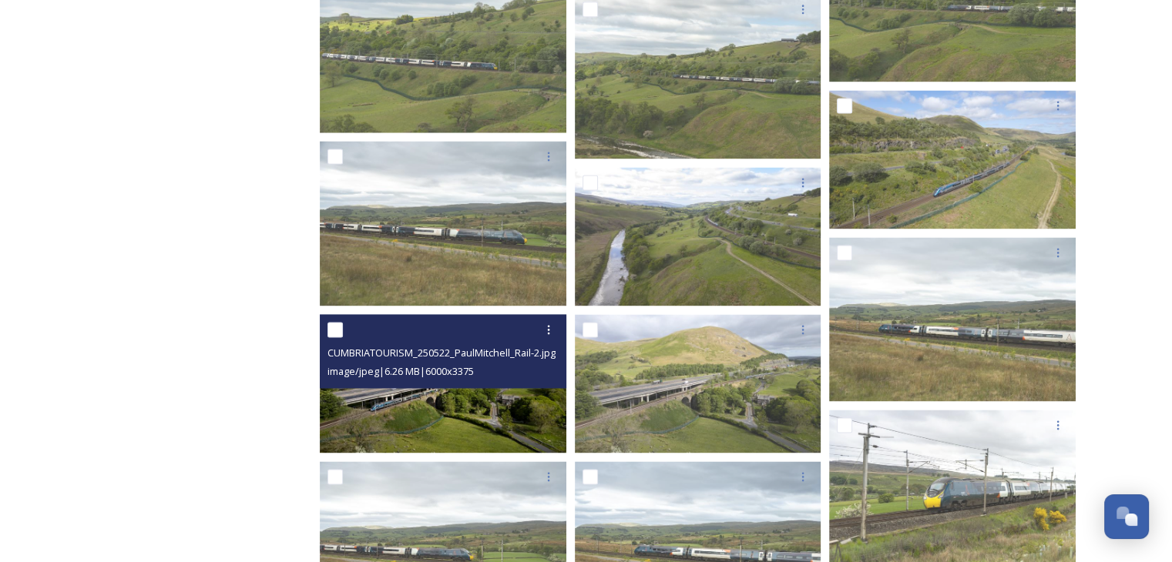
scroll to position [2103, 0]
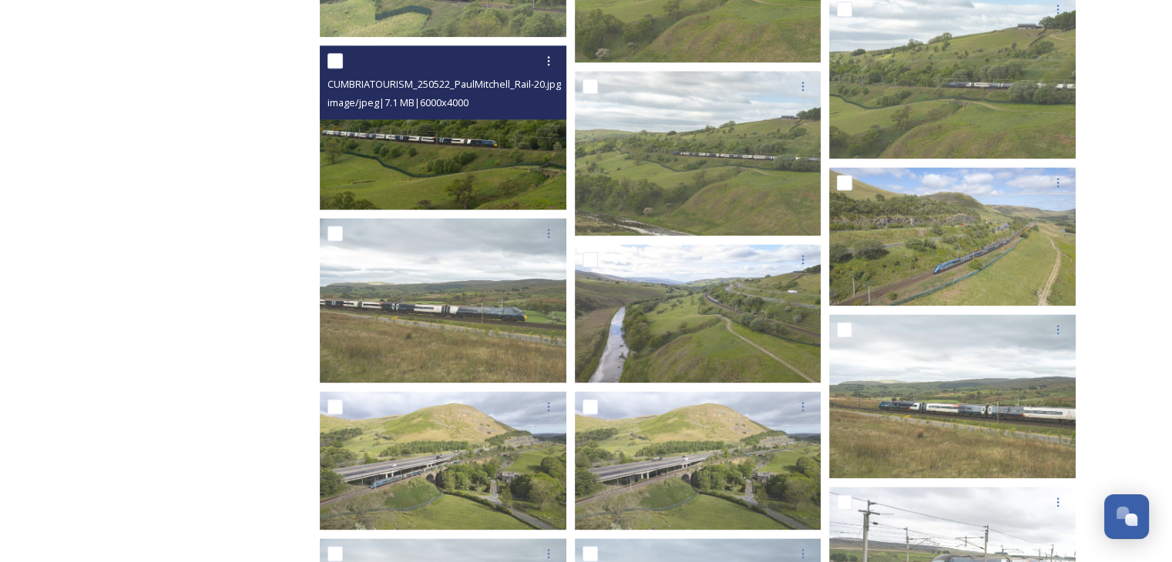
click at [395, 112] on div "CUMBRIATOURISM_250522_PaulMitchell_Rail-20.jpg image/jpeg | 7.1 MB | 6000 x 4000" at bounding box center [443, 82] width 246 height 74
click at [428, 181] on img at bounding box center [443, 127] width 246 height 164
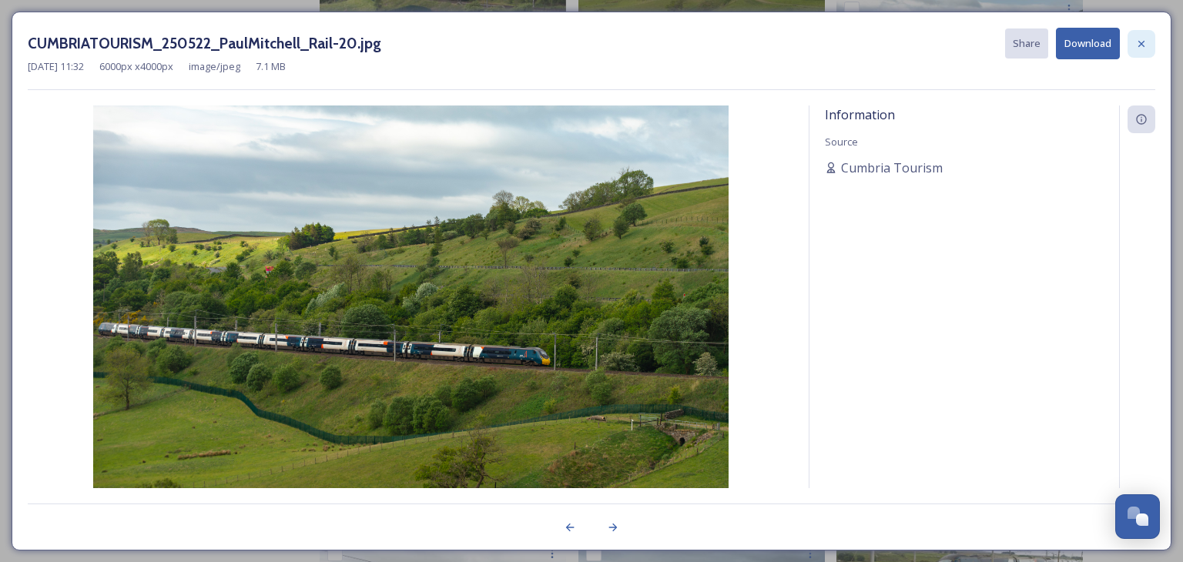
click at [1149, 49] on div at bounding box center [1142, 44] width 28 height 28
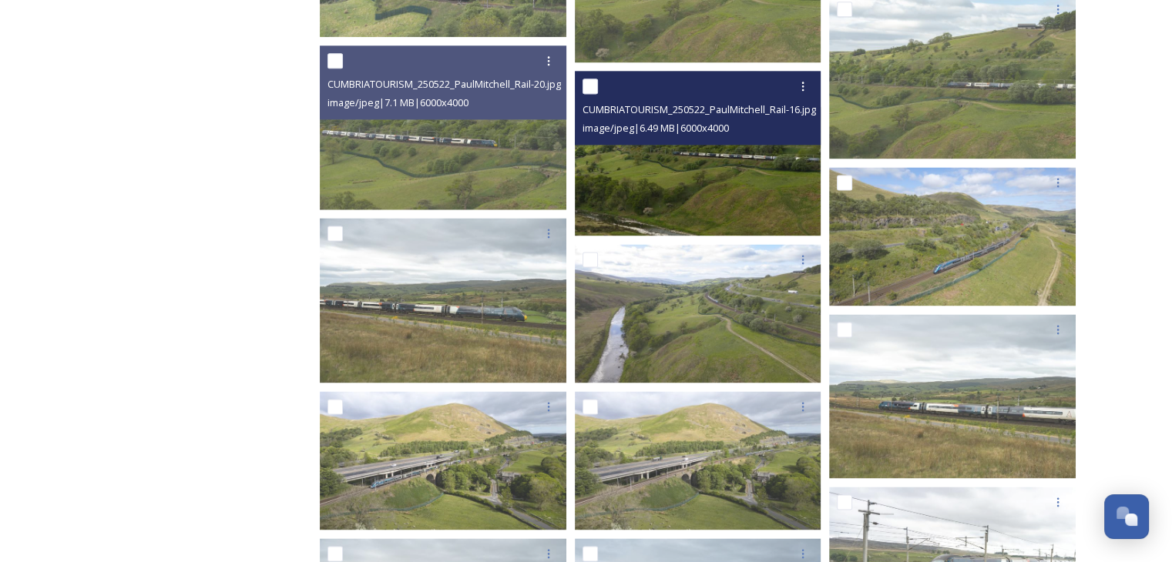
click at [696, 184] on img at bounding box center [698, 153] width 246 height 164
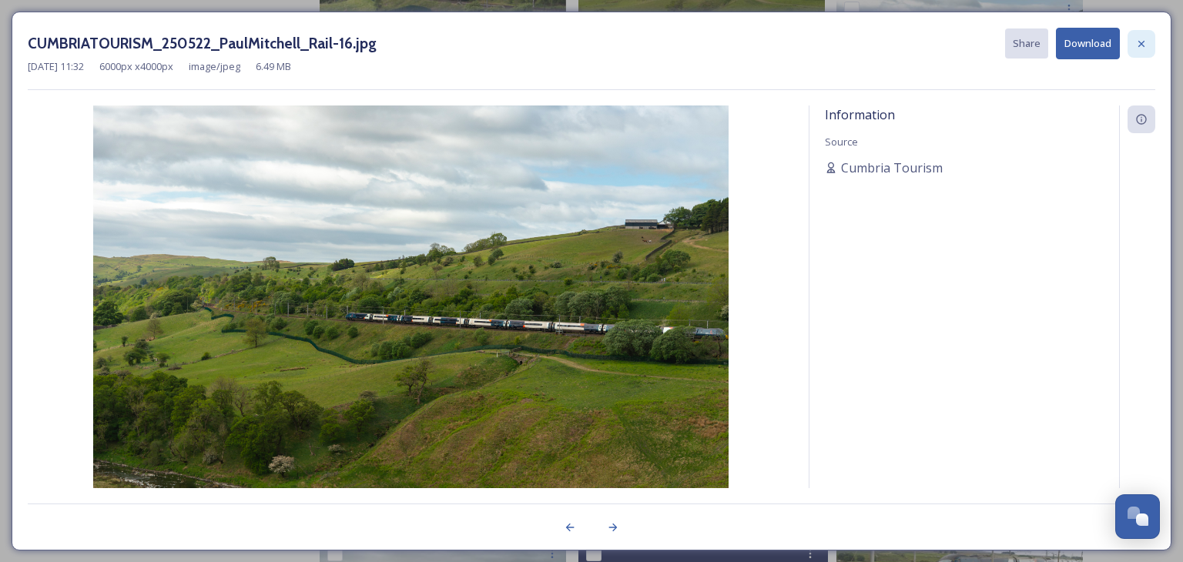
click at [1152, 50] on div at bounding box center [1142, 44] width 28 height 28
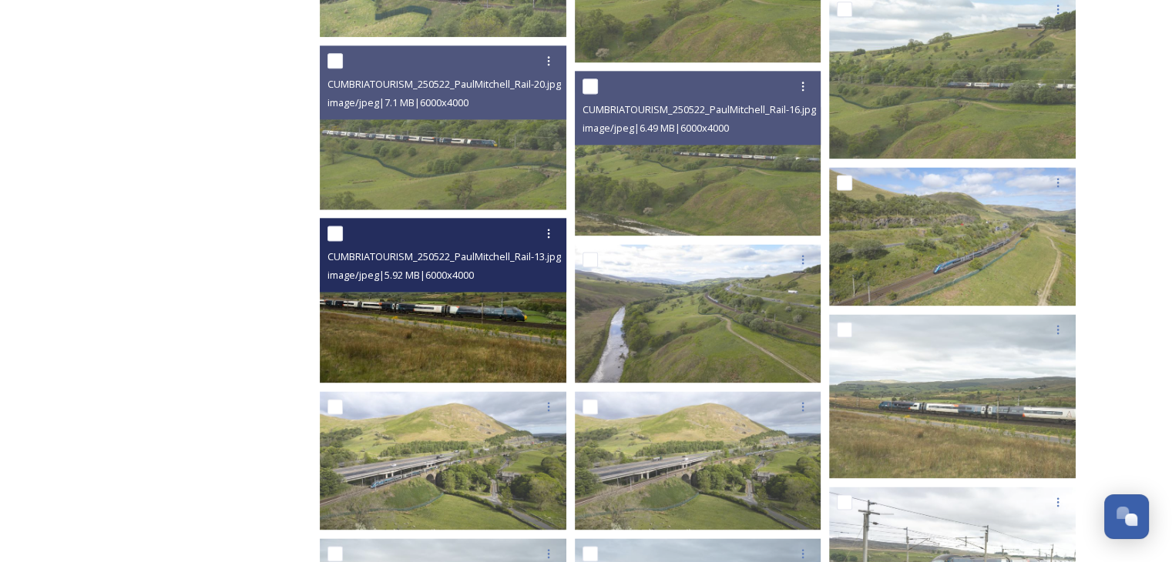
click at [396, 318] on img at bounding box center [443, 300] width 246 height 164
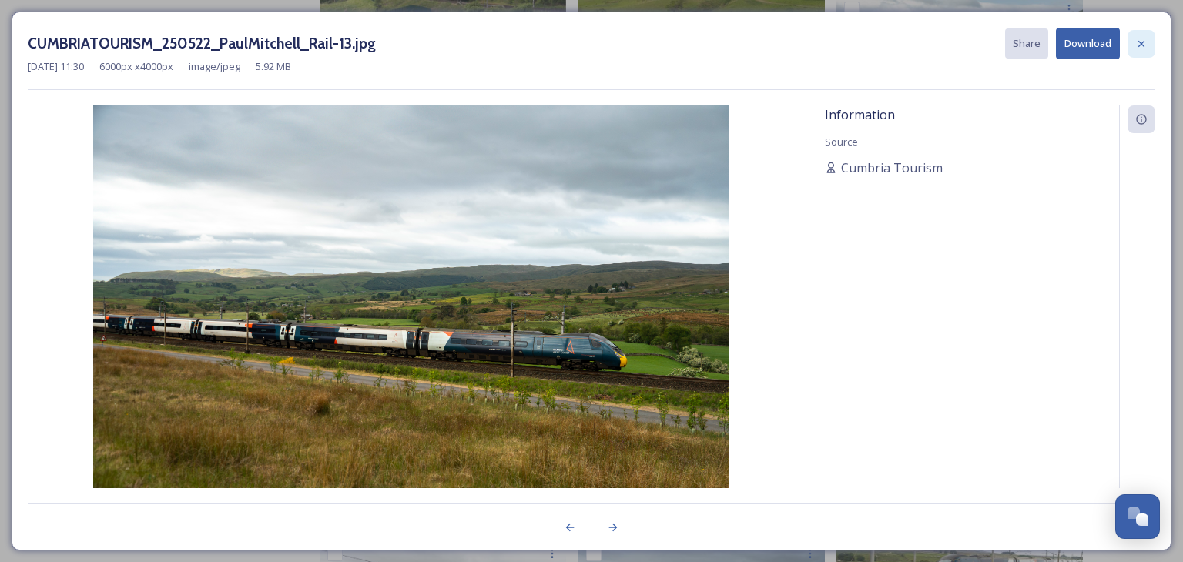
click at [1148, 52] on div at bounding box center [1142, 44] width 28 height 28
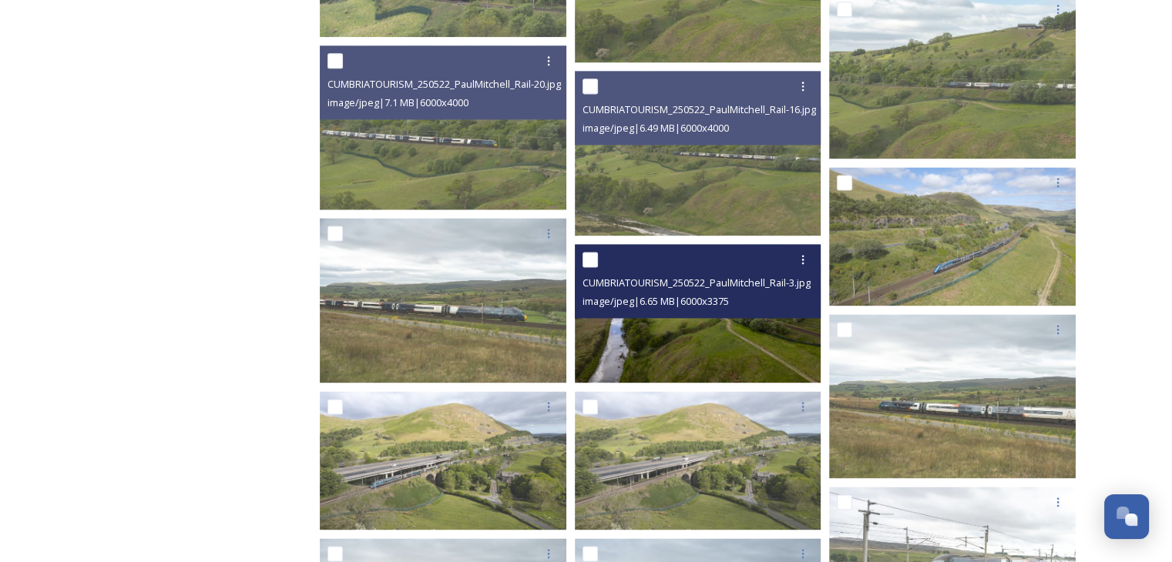
click at [650, 336] on img at bounding box center [698, 313] width 246 height 139
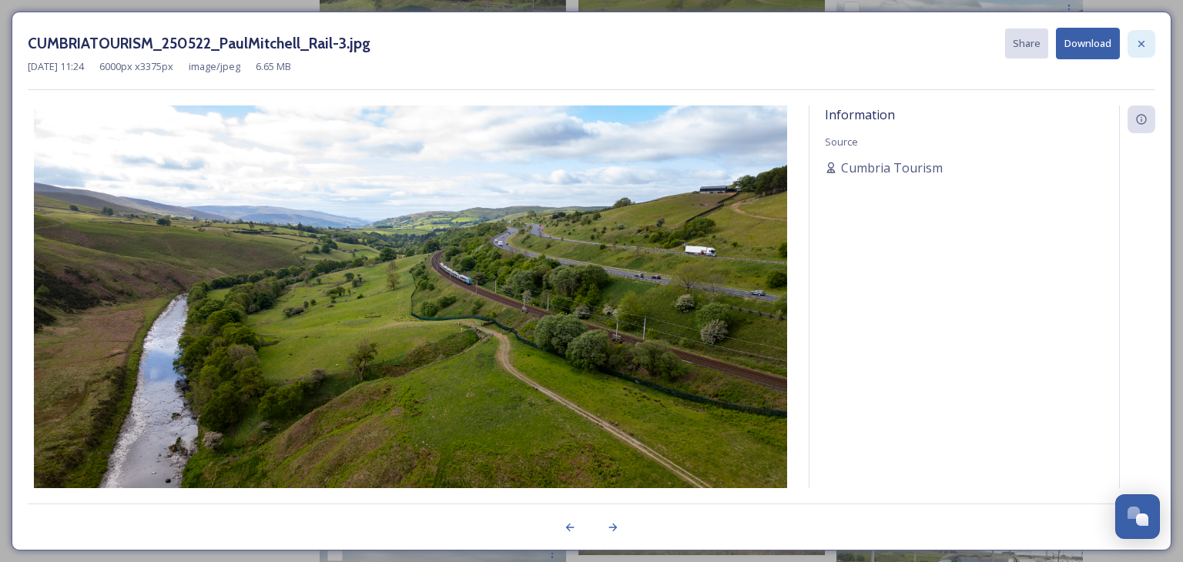
click at [1139, 38] on icon at bounding box center [1141, 44] width 12 height 12
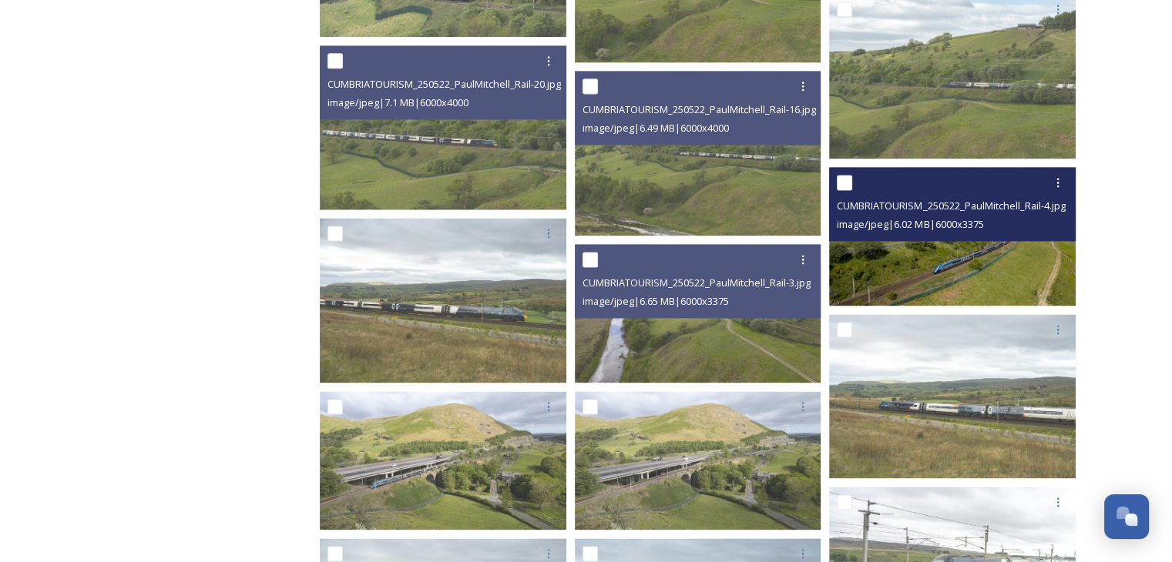
click at [979, 270] on img at bounding box center [952, 236] width 246 height 139
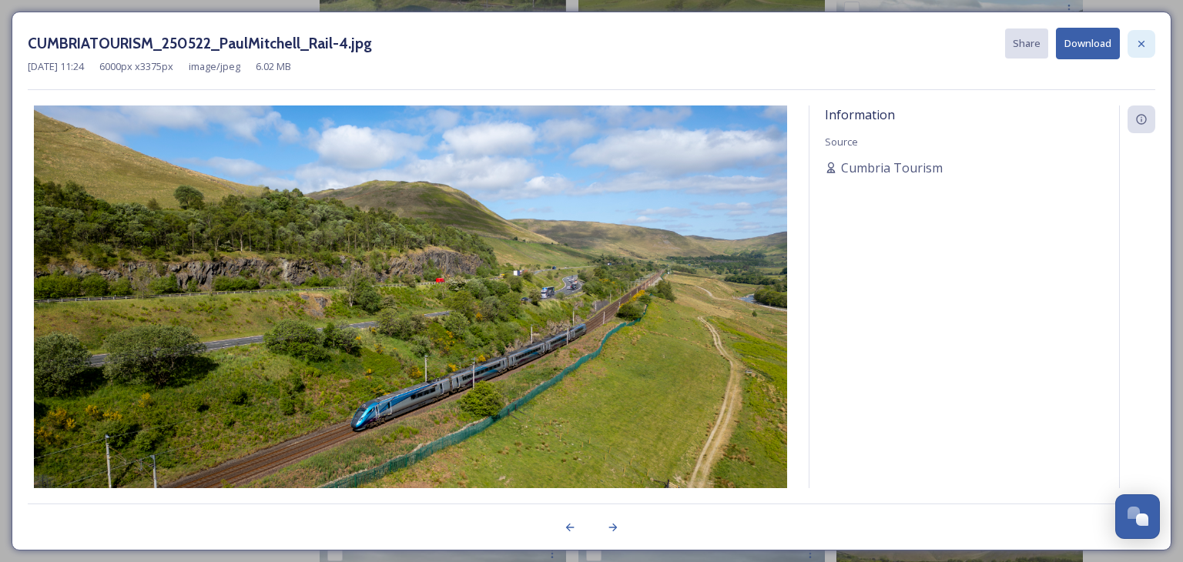
click at [1145, 49] on icon at bounding box center [1141, 44] width 12 height 12
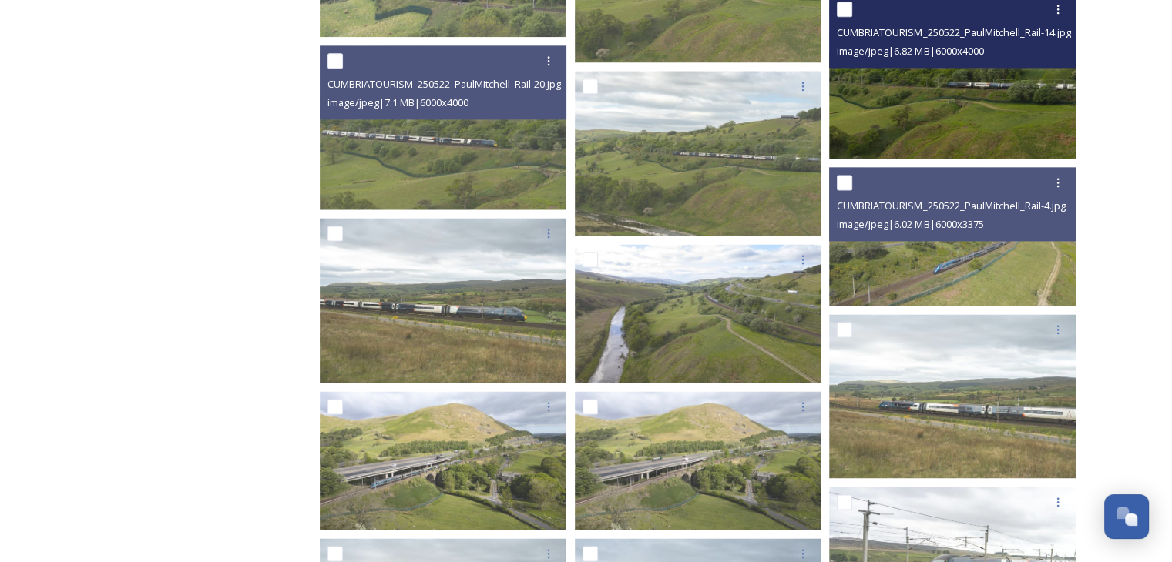
click at [895, 131] on img at bounding box center [952, 76] width 246 height 164
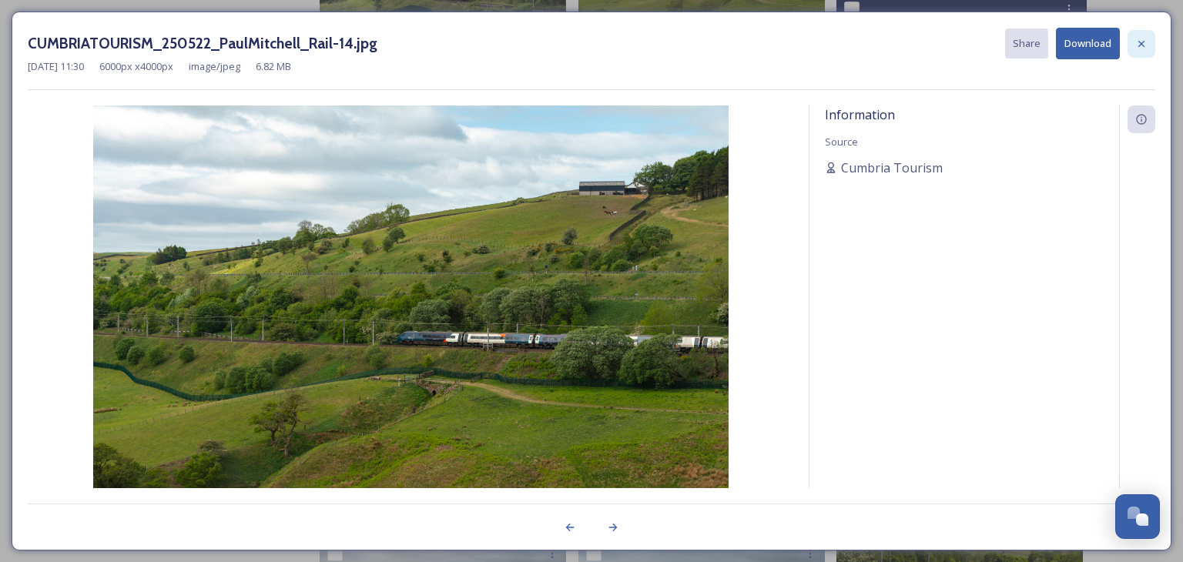
click at [1145, 46] on icon at bounding box center [1141, 44] width 12 height 12
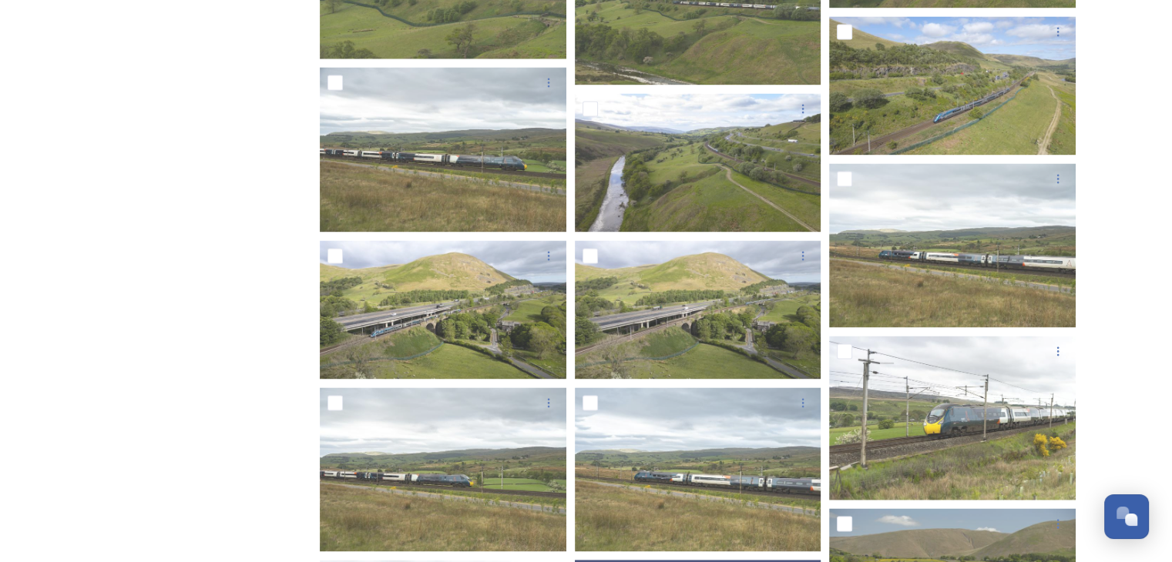
scroll to position [2257, 0]
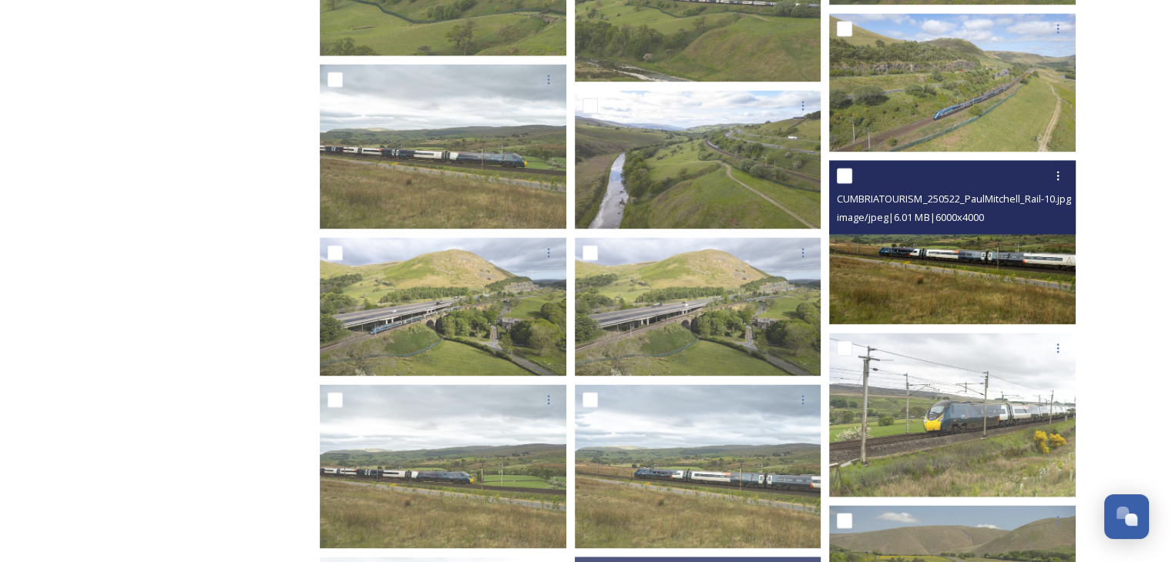
click at [905, 301] on img at bounding box center [952, 242] width 246 height 164
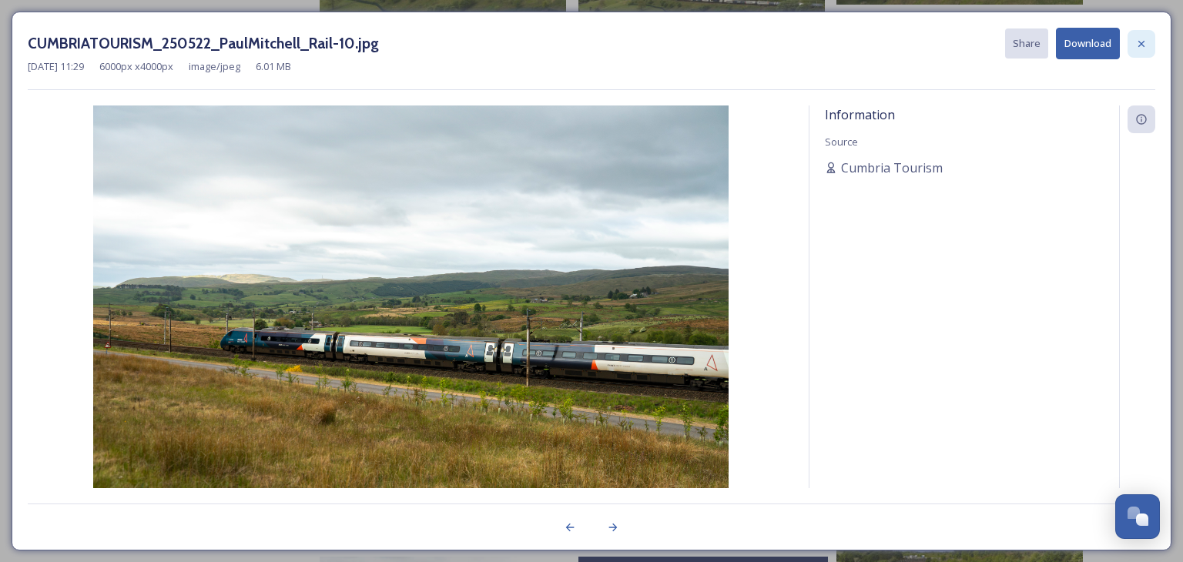
click at [1145, 39] on icon at bounding box center [1141, 44] width 12 height 12
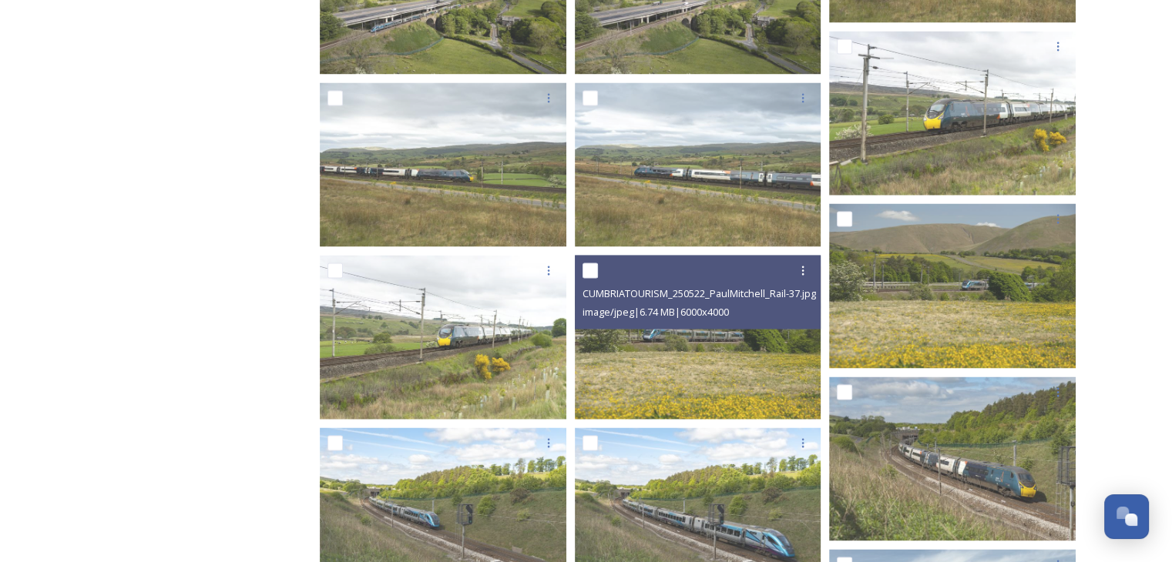
scroll to position [2565, 0]
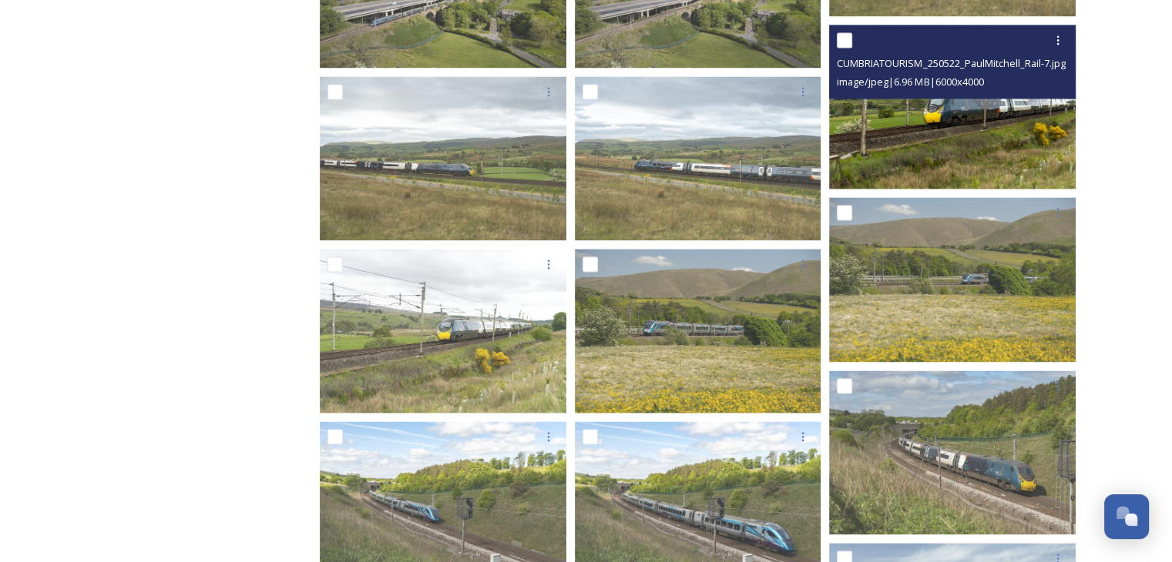
click at [914, 166] on img at bounding box center [952, 107] width 246 height 164
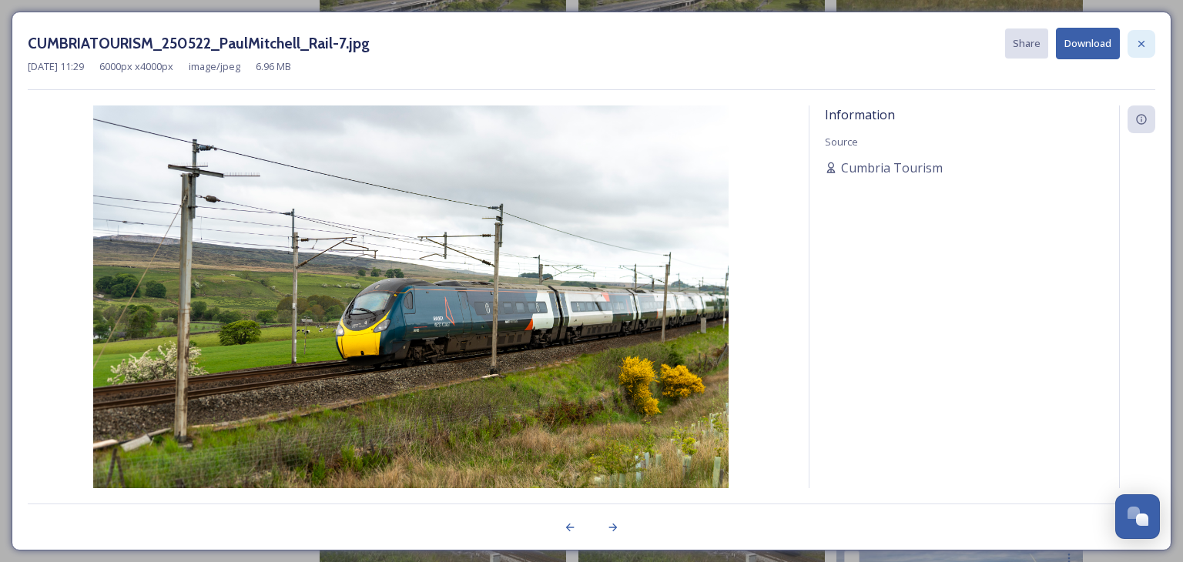
click at [1137, 49] on icon at bounding box center [1141, 44] width 12 height 12
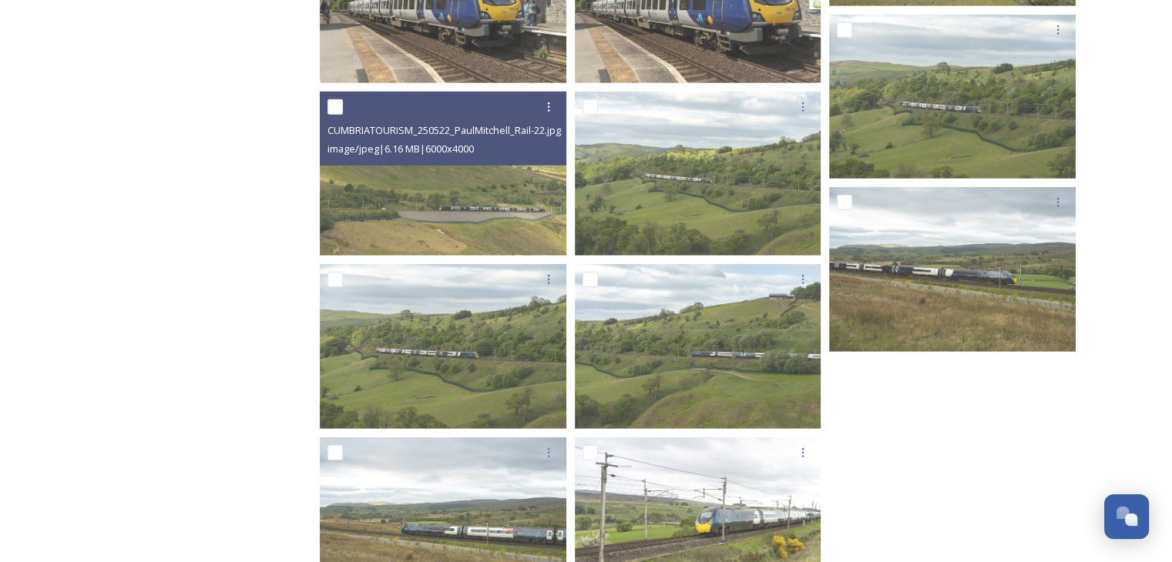
scroll to position [4645, 0]
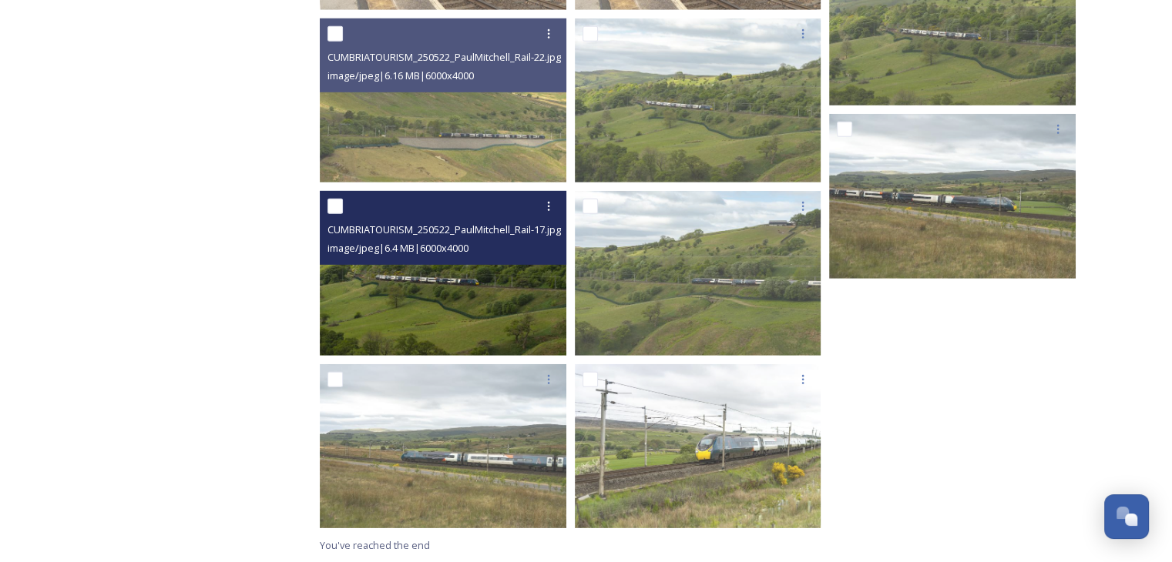
click at [453, 240] on div "image/jpeg | 6.4 MB | 6000 x 4000" at bounding box center [444, 248] width 235 height 18
click at [461, 297] on img at bounding box center [443, 273] width 246 height 164
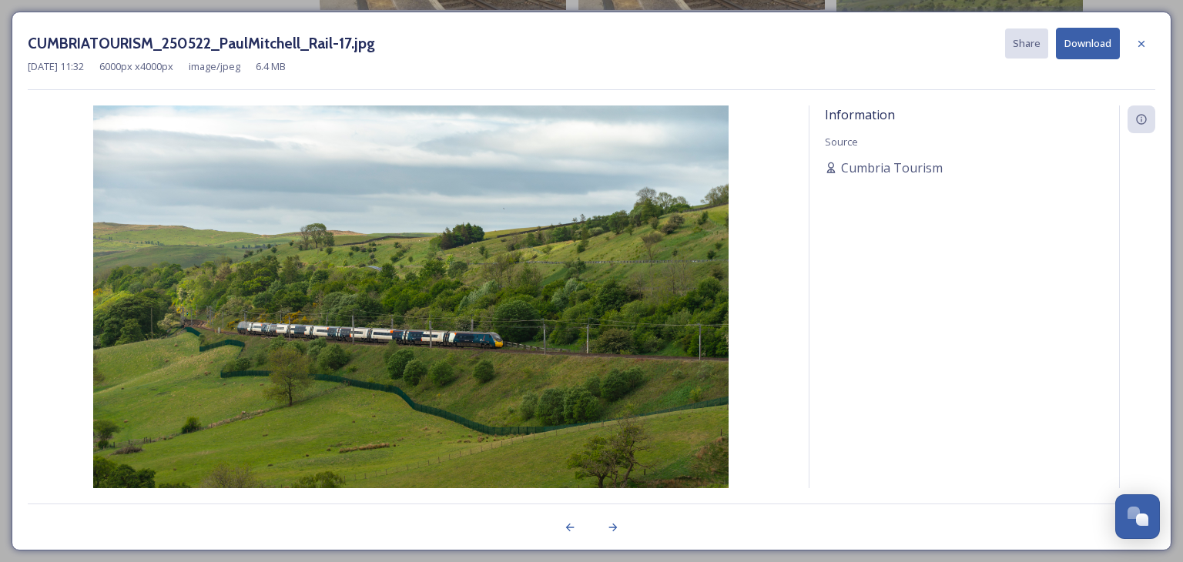
click at [1093, 45] on button "Download" at bounding box center [1088, 44] width 64 height 32
click at [1142, 36] on div at bounding box center [1142, 44] width 28 height 28
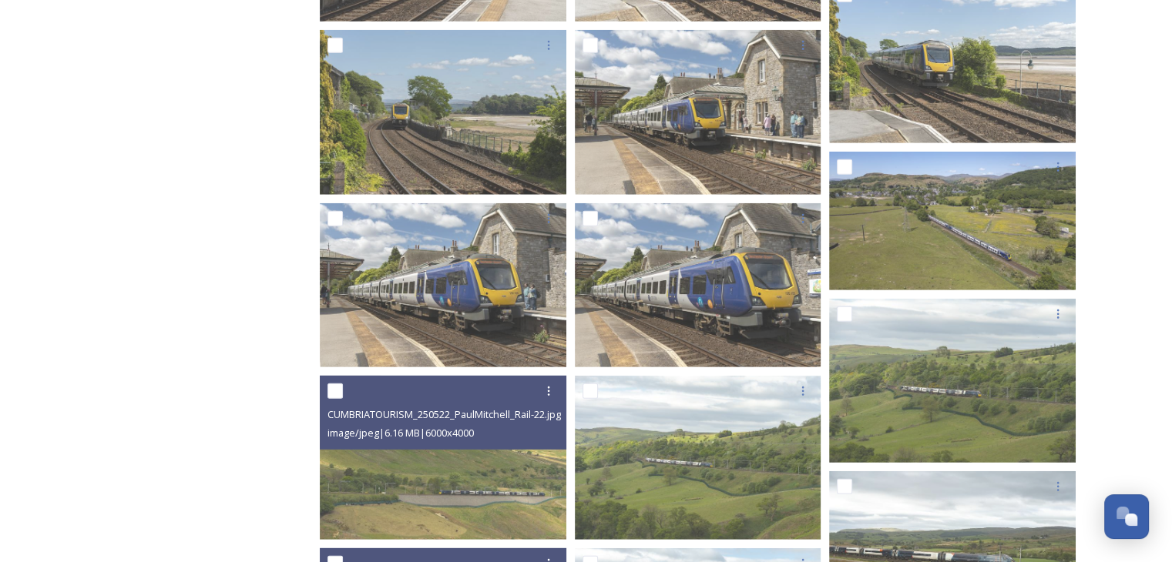
scroll to position [4260, 0]
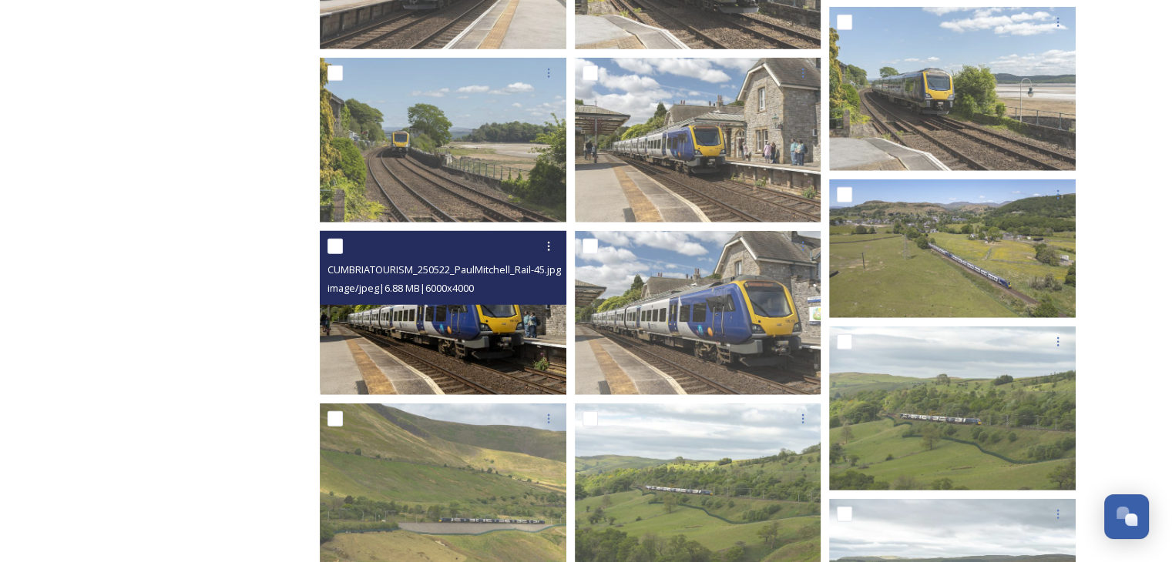
click at [454, 357] on img at bounding box center [443, 313] width 246 height 164
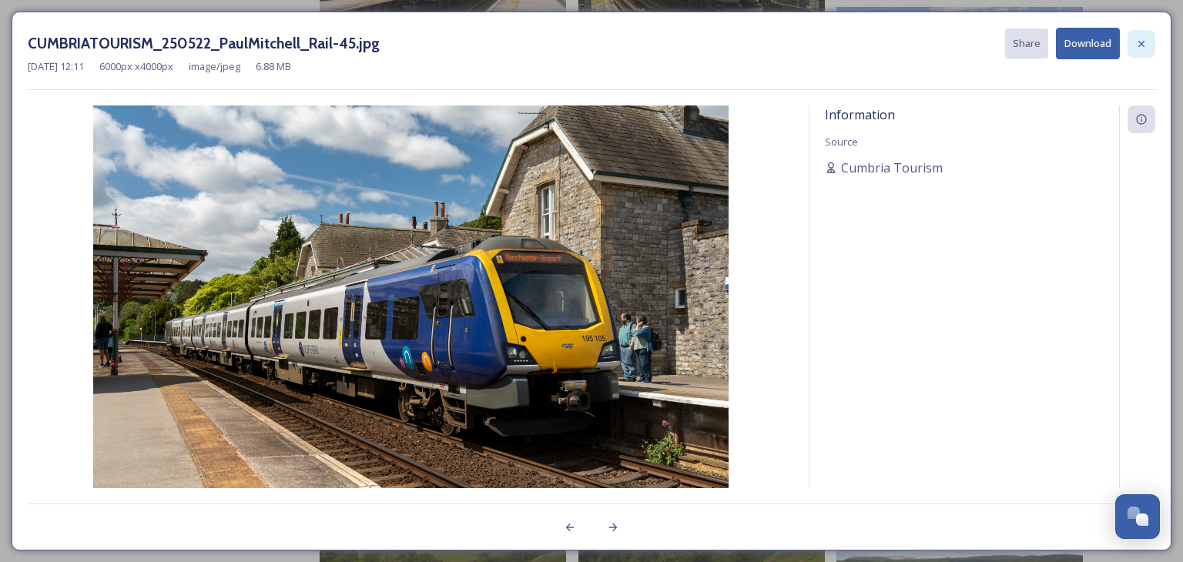
click at [1144, 38] on icon at bounding box center [1141, 44] width 12 height 12
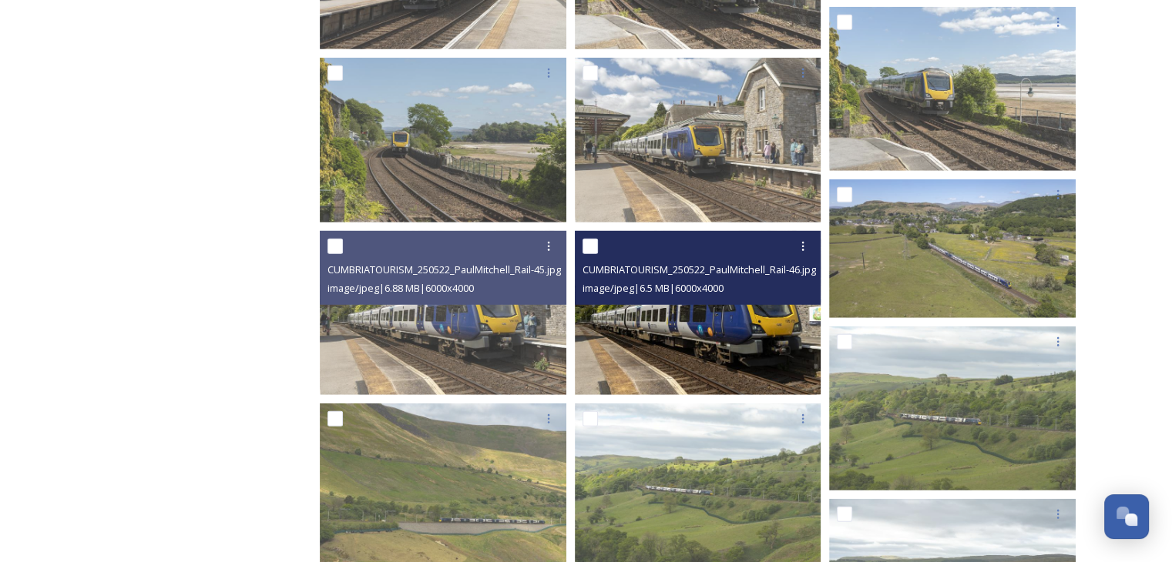
click at [725, 331] on img at bounding box center [698, 313] width 246 height 164
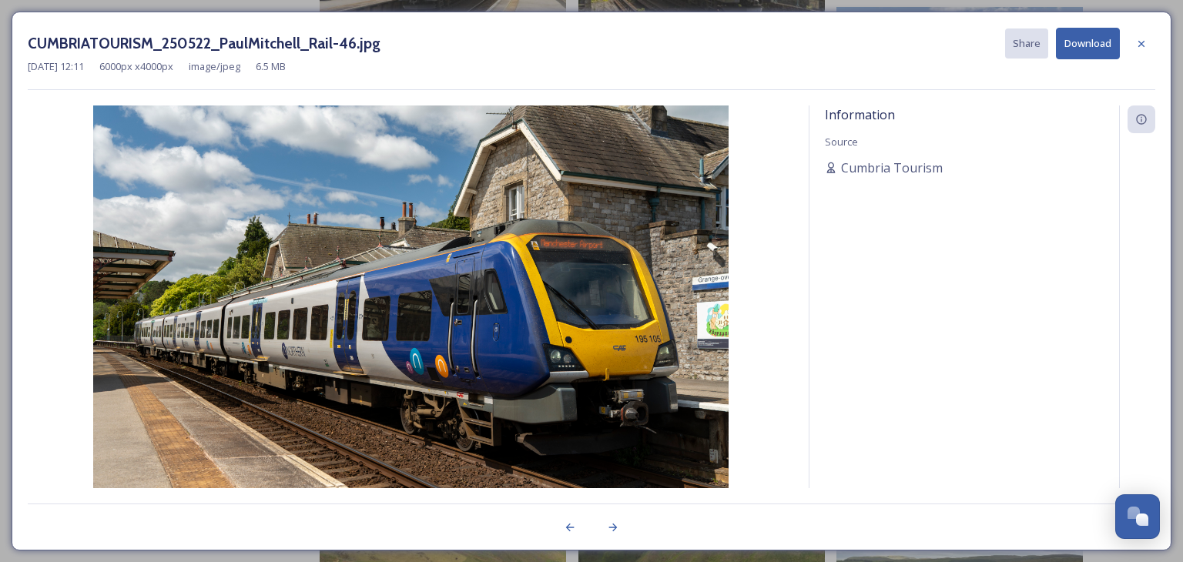
click at [1078, 45] on button "Download" at bounding box center [1088, 44] width 64 height 32
click at [1147, 48] on icon at bounding box center [1141, 44] width 12 height 12
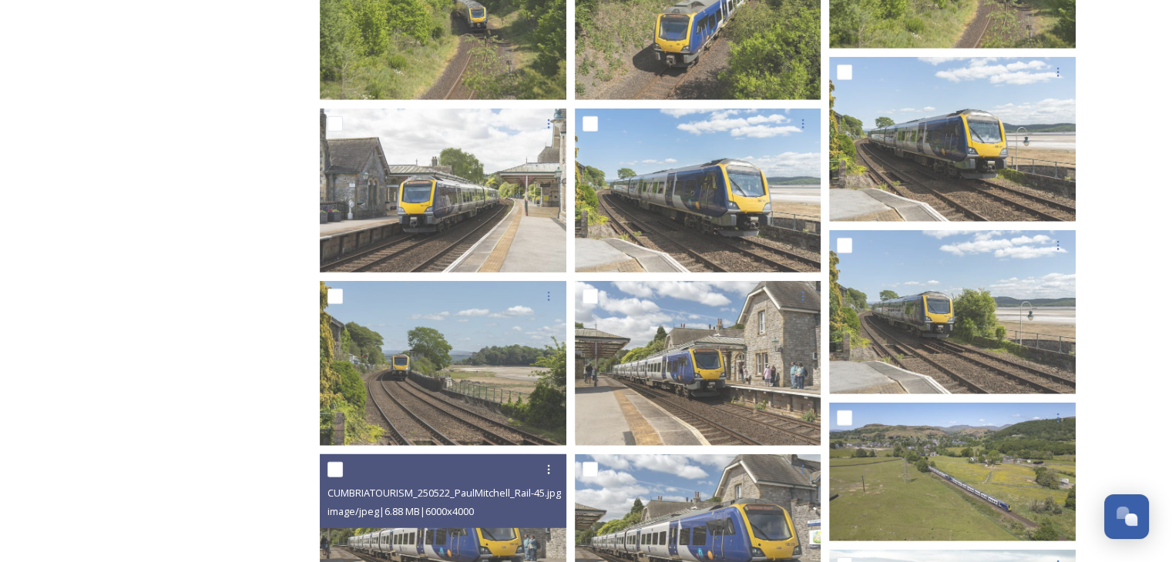
scroll to position [4029, 0]
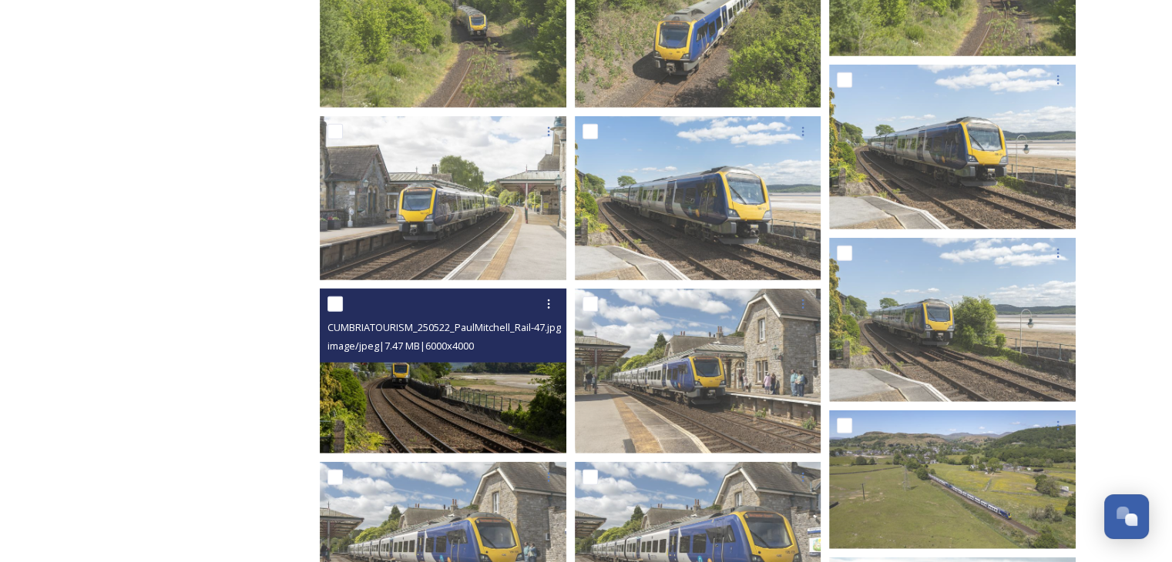
click at [467, 378] on img at bounding box center [443, 371] width 246 height 164
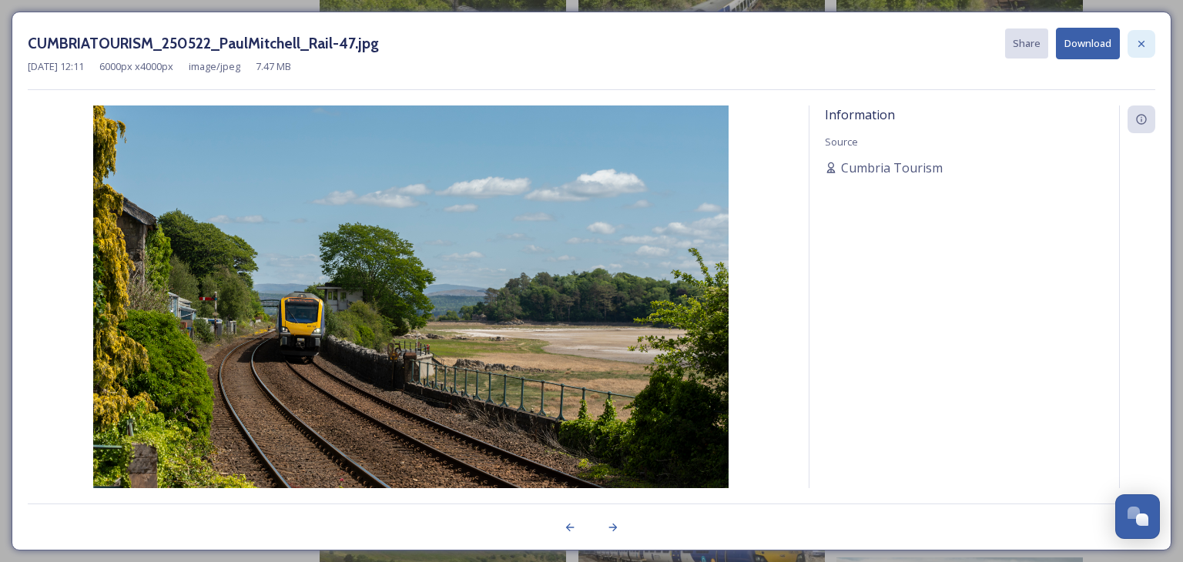
click at [1150, 47] on div at bounding box center [1142, 44] width 28 height 28
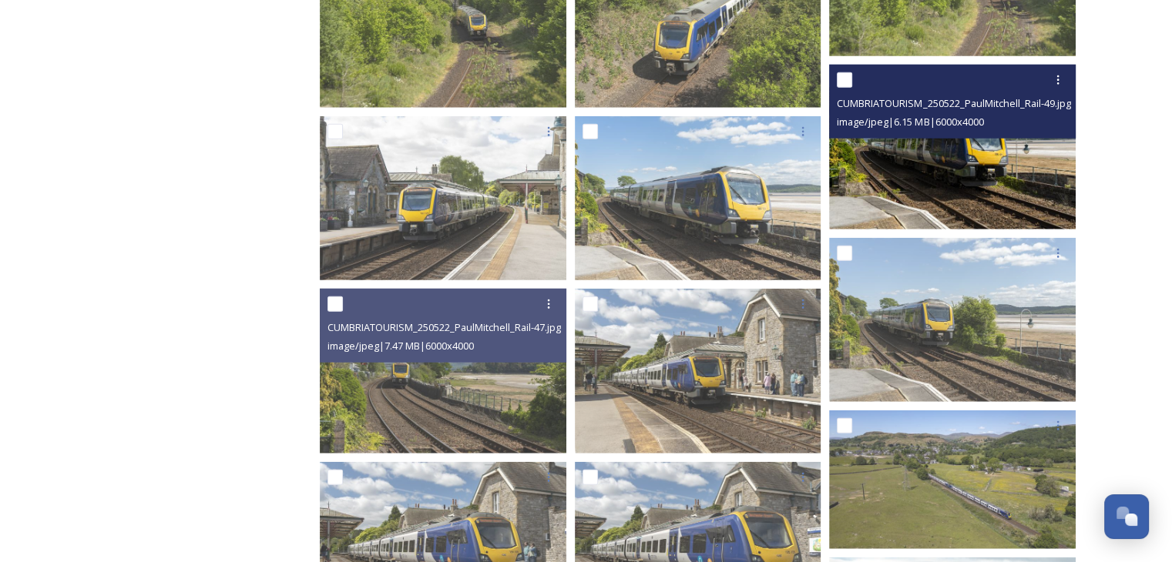
click at [979, 195] on img at bounding box center [952, 147] width 246 height 164
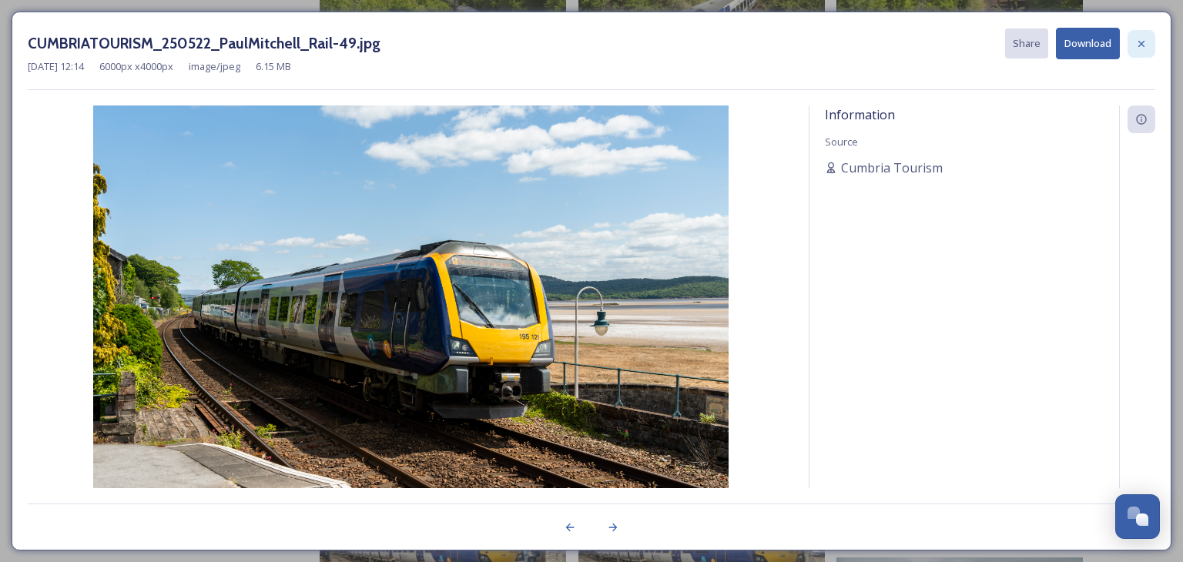
click at [1146, 44] on icon at bounding box center [1141, 44] width 12 height 12
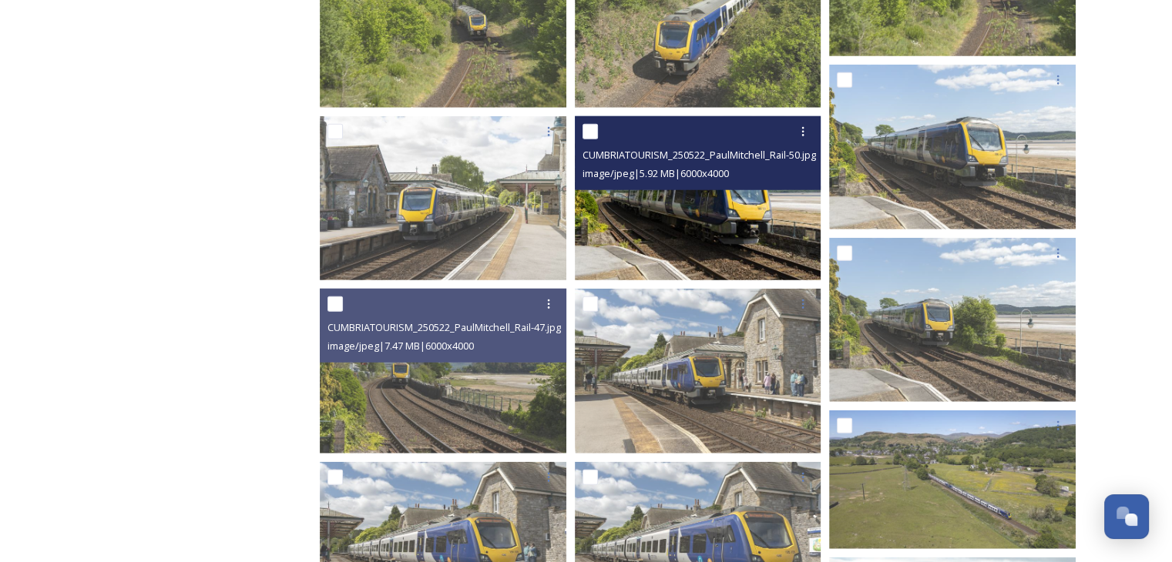
click at [697, 230] on img at bounding box center [698, 198] width 246 height 164
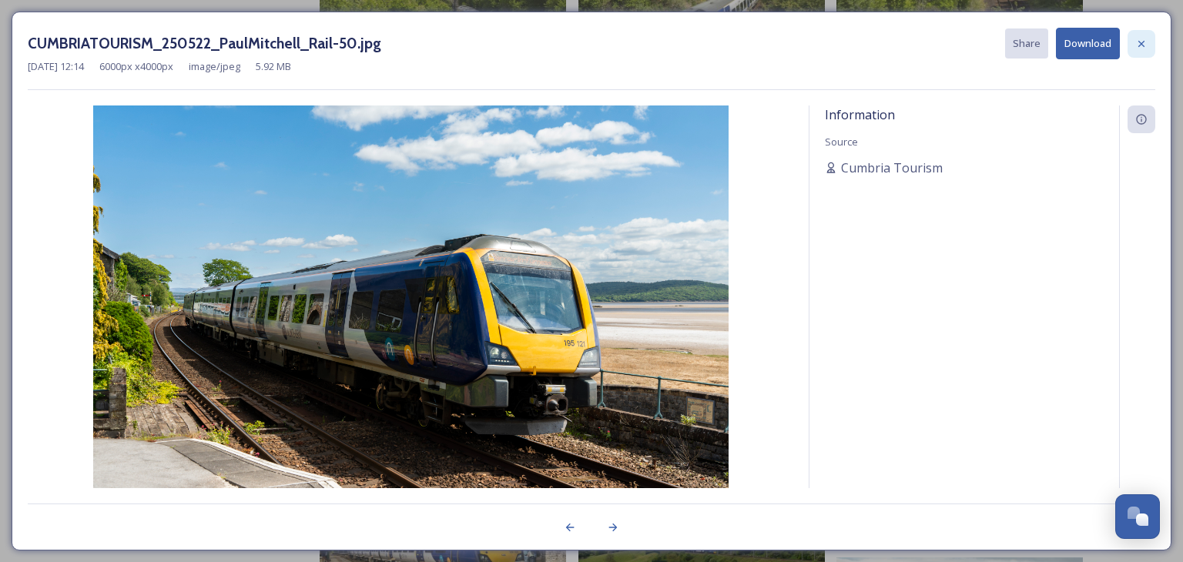
click at [1147, 44] on icon at bounding box center [1141, 44] width 12 height 12
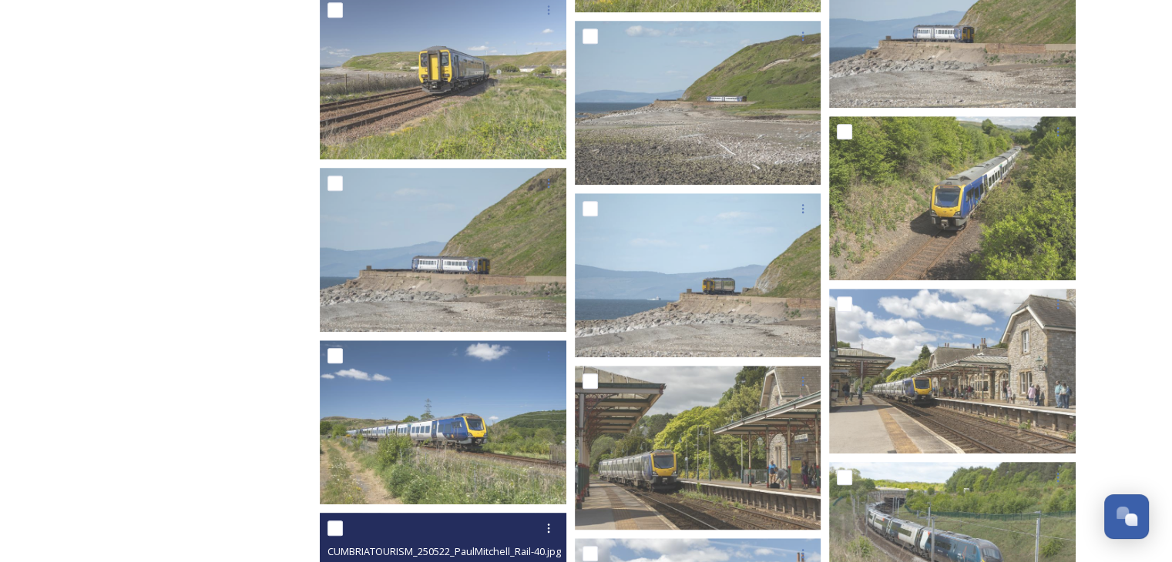
scroll to position [947, 0]
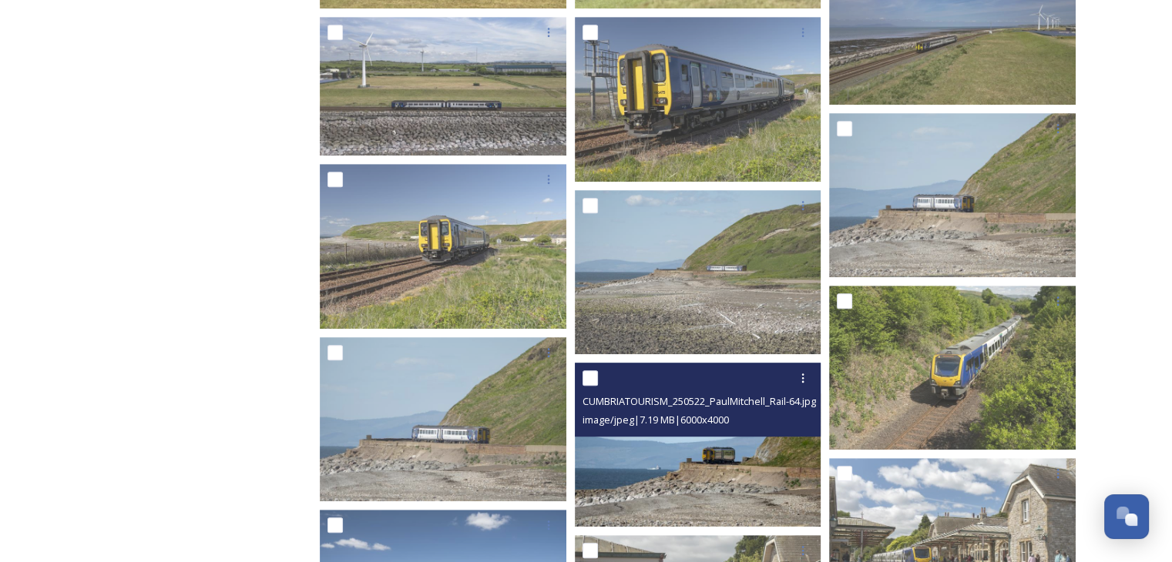
click at [726, 480] on img at bounding box center [698, 445] width 246 height 164
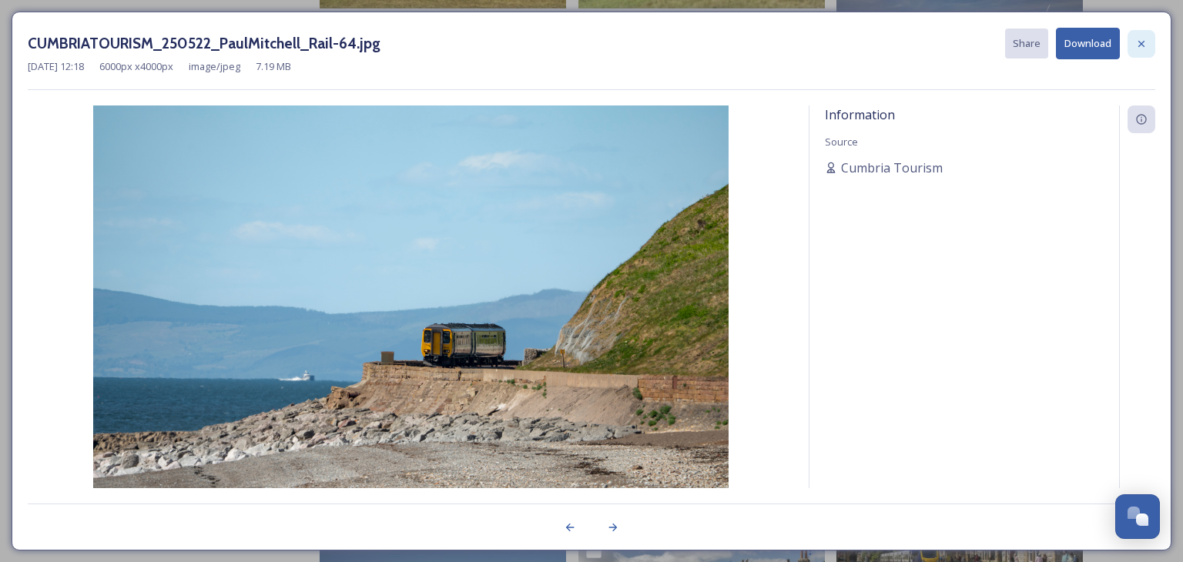
click at [1153, 51] on div at bounding box center [1142, 44] width 28 height 28
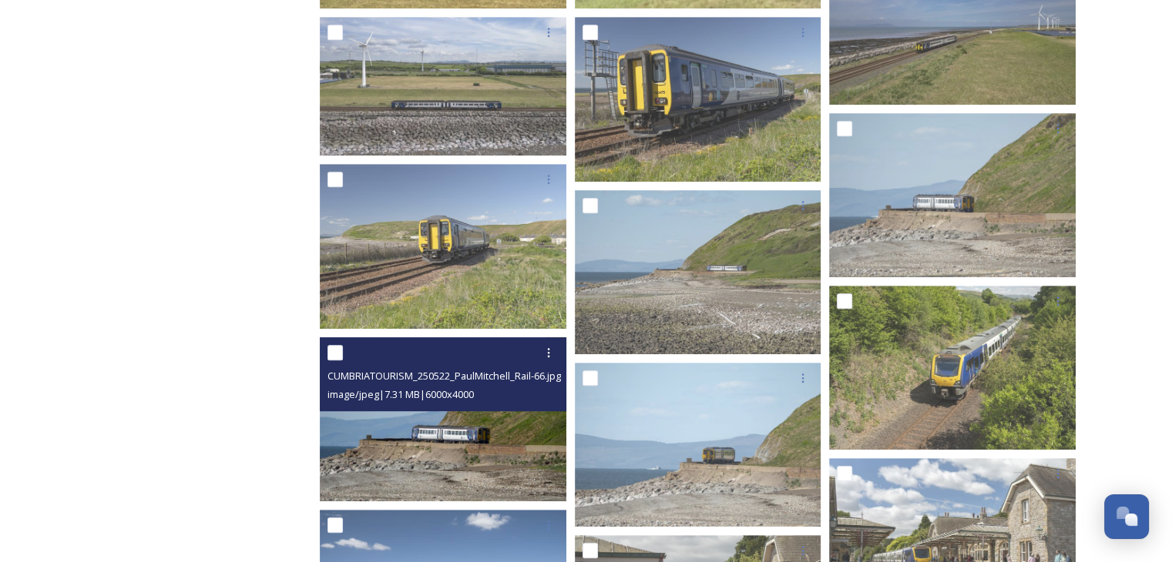
click at [429, 446] on img at bounding box center [443, 419] width 246 height 164
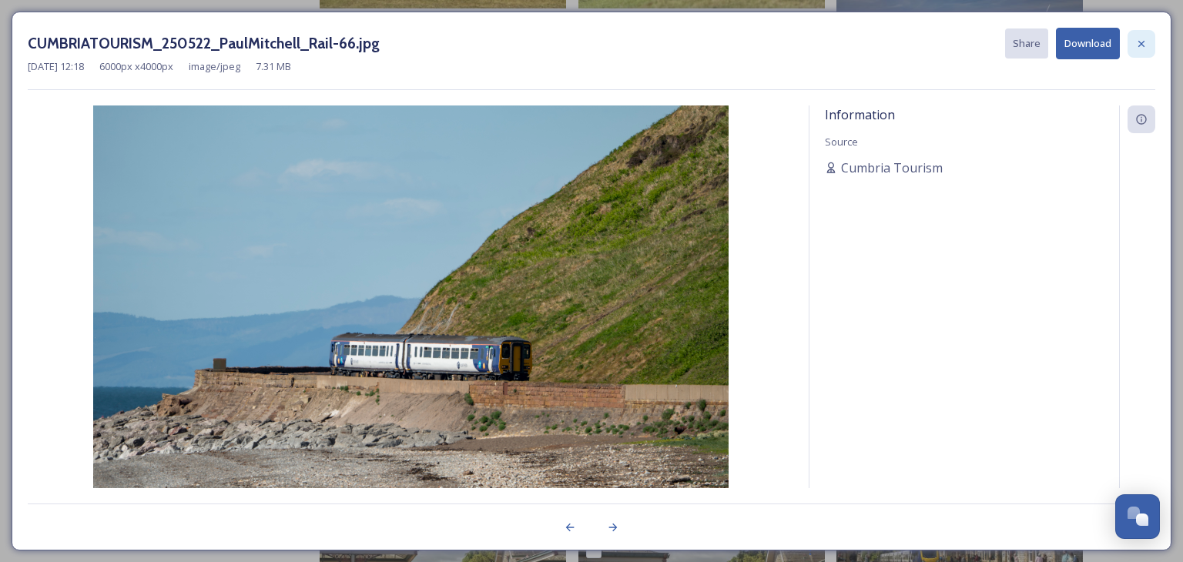
click at [1143, 39] on icon at bounding box center [1141, 44] width 12 height 12
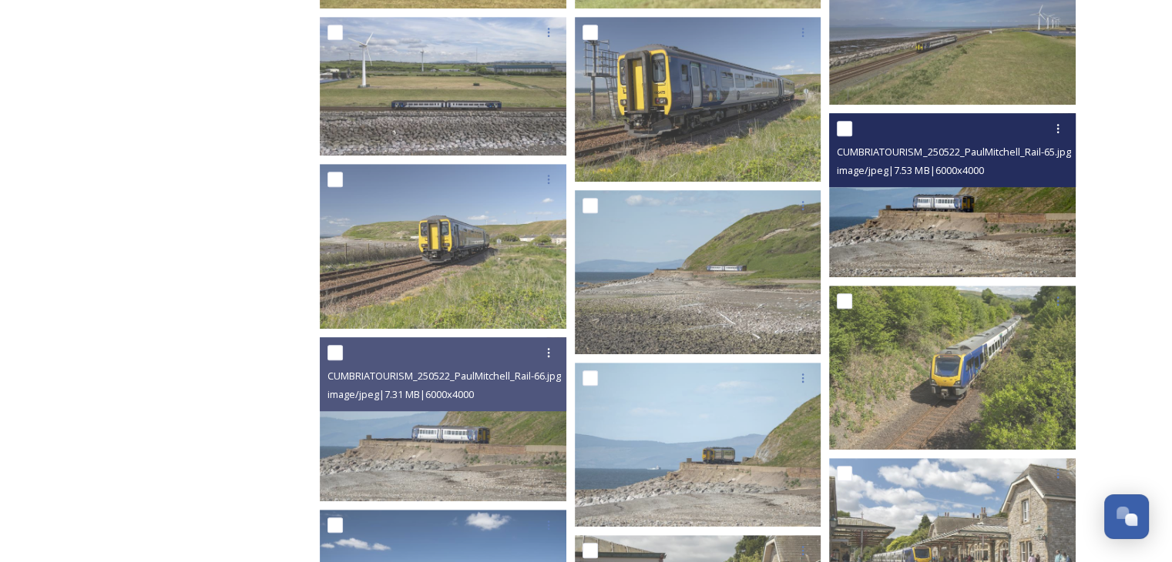
click at [970, 206] on img at bounding box center [952, 194] width 246 height 164
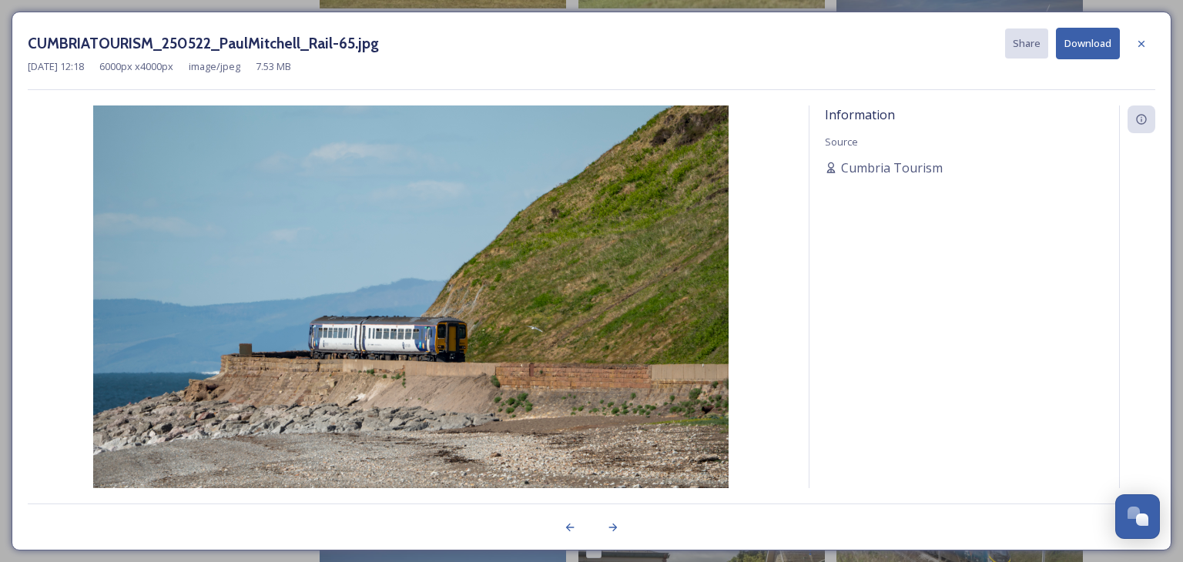
click at [1075, 48] on button "Download" at bounding box center [1088, 44] width 64 height 32
click at [1153, 39] on div at bounding box center [1142, 44] width 28 height 28
